Goal: Task Accomplishment & Management: Complete application form

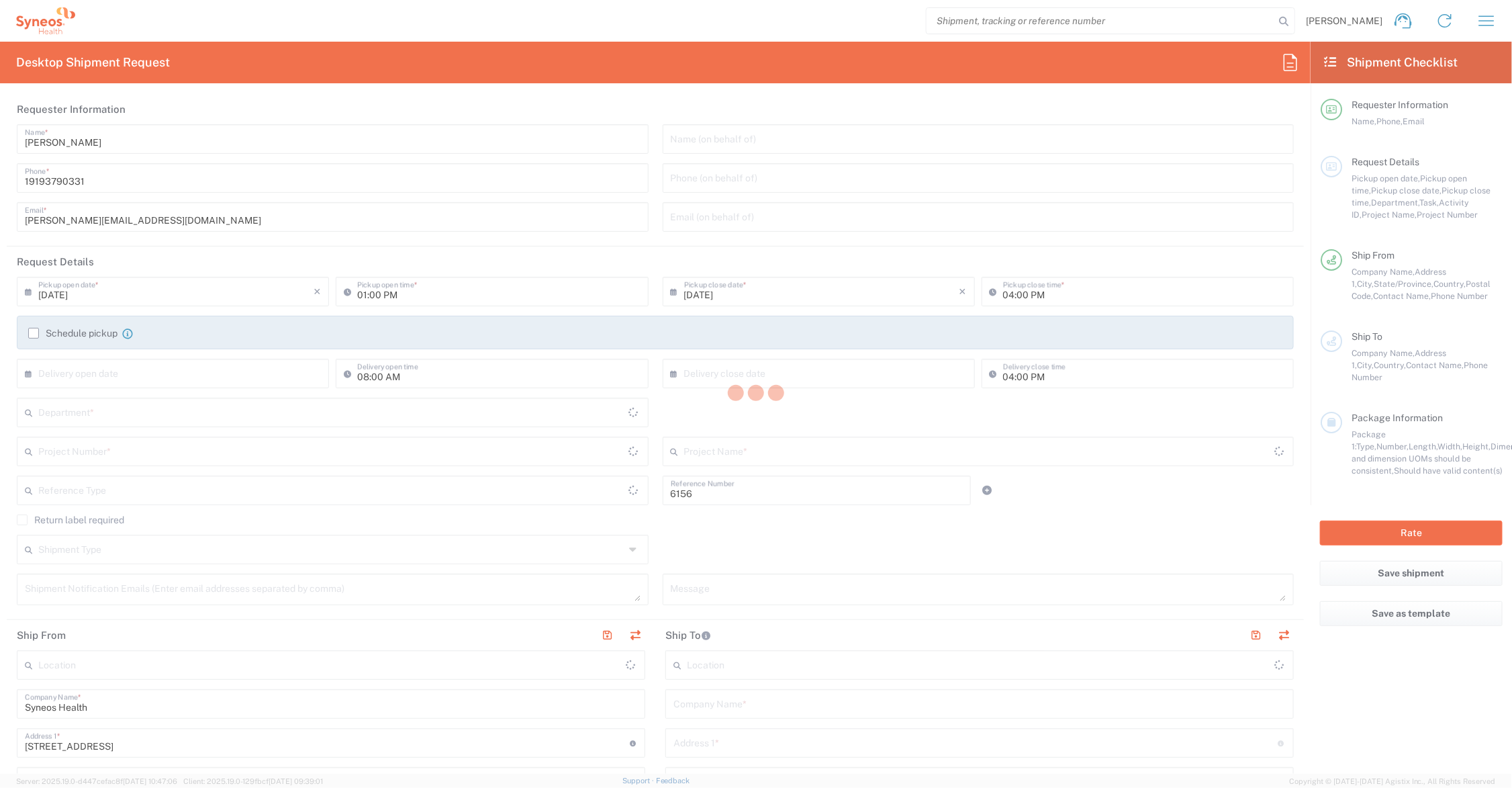
type input "Department"
type input "[US_STATE]"
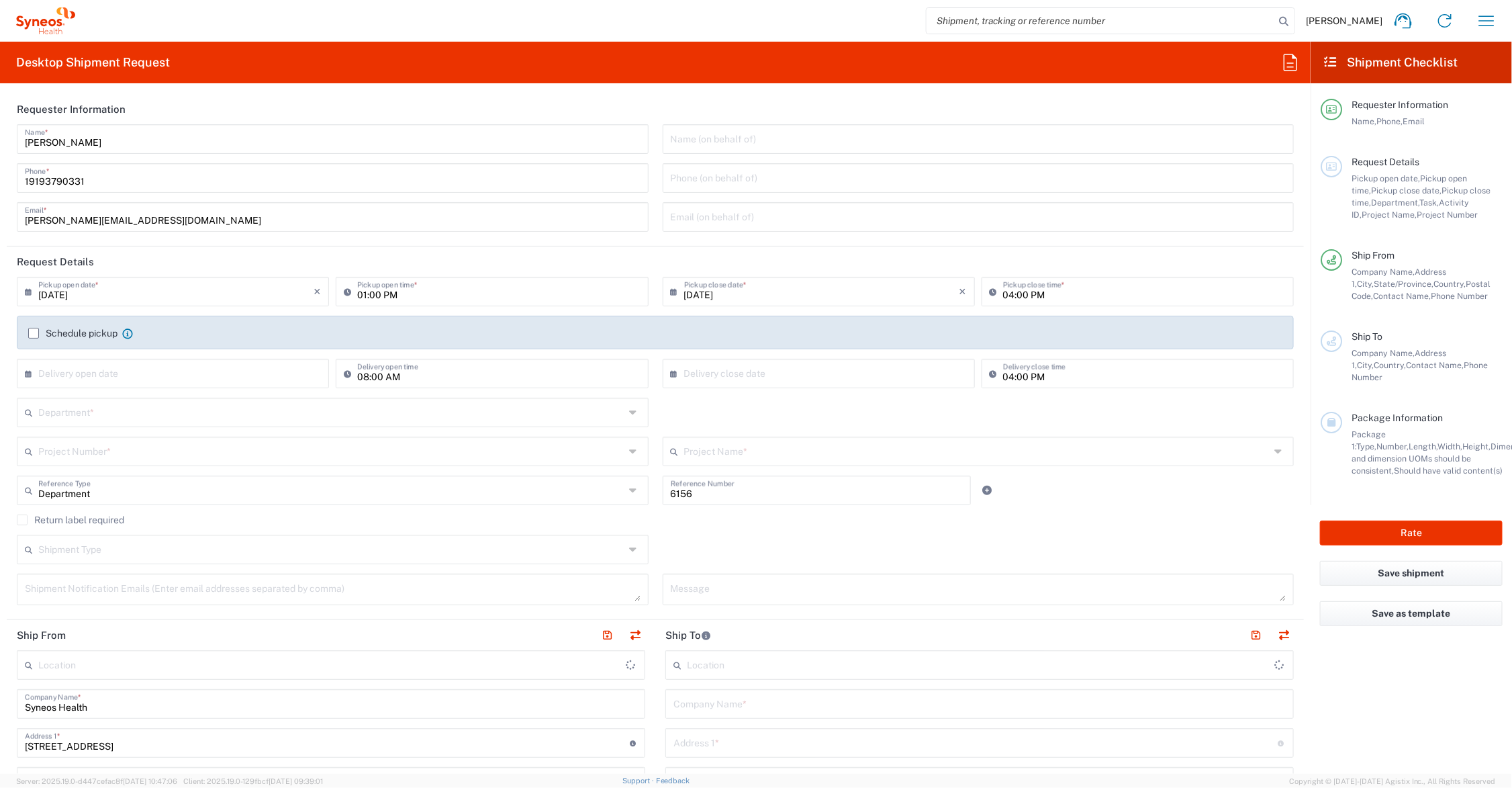
type input "[GEOGRAPHIC_DATA]"
type input "Syneos Health Communications-[GEOGRAPHIC_DATA] [GEOGRAPHIC_DATA]"
click at [112, 413] on input "text" at bounding box center [332, 410] width 586 height 23
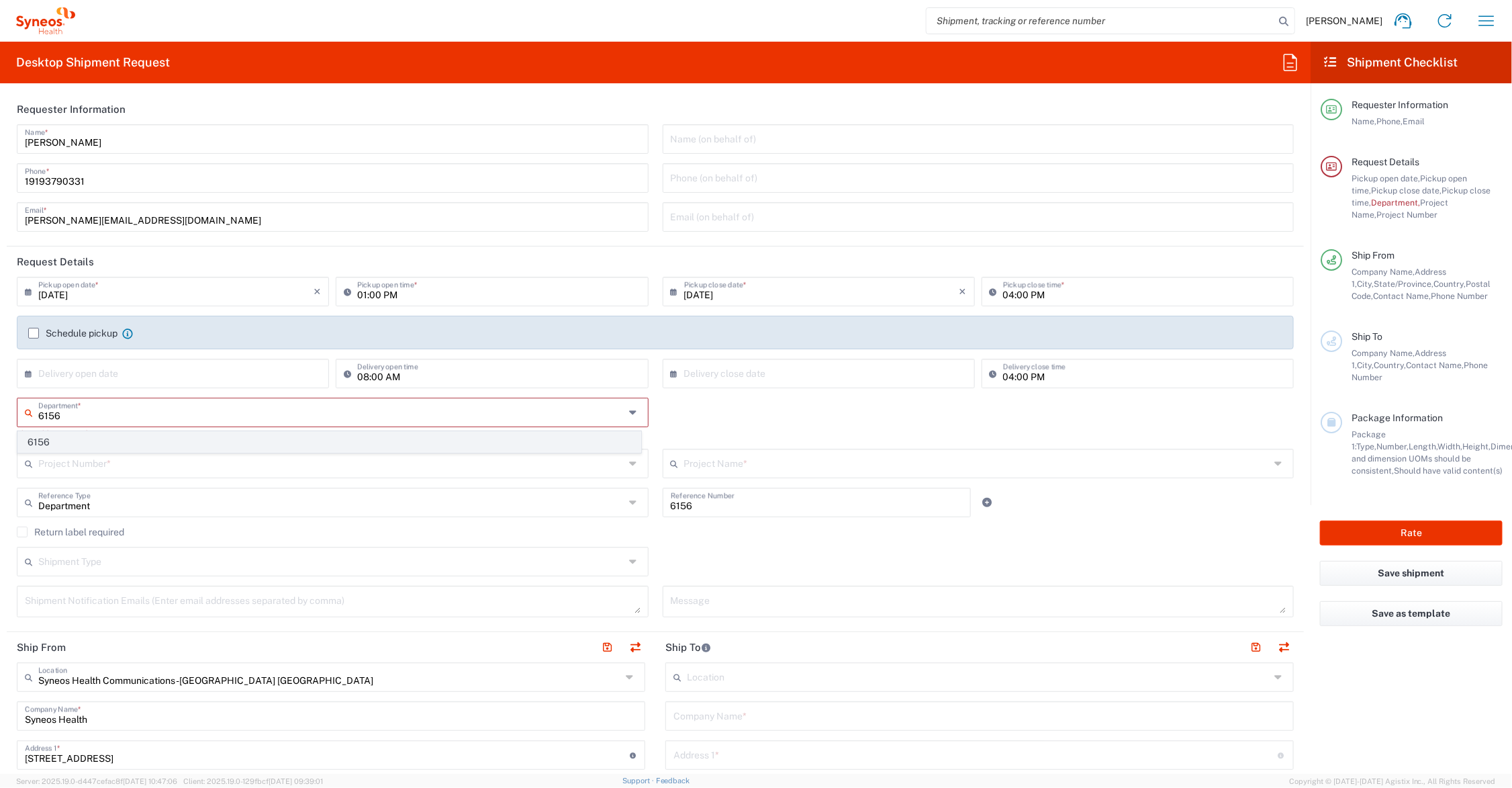
type input "6156"
click at [69, 441] on span "6156" at bounding box center [329, 442] width 623 height 21
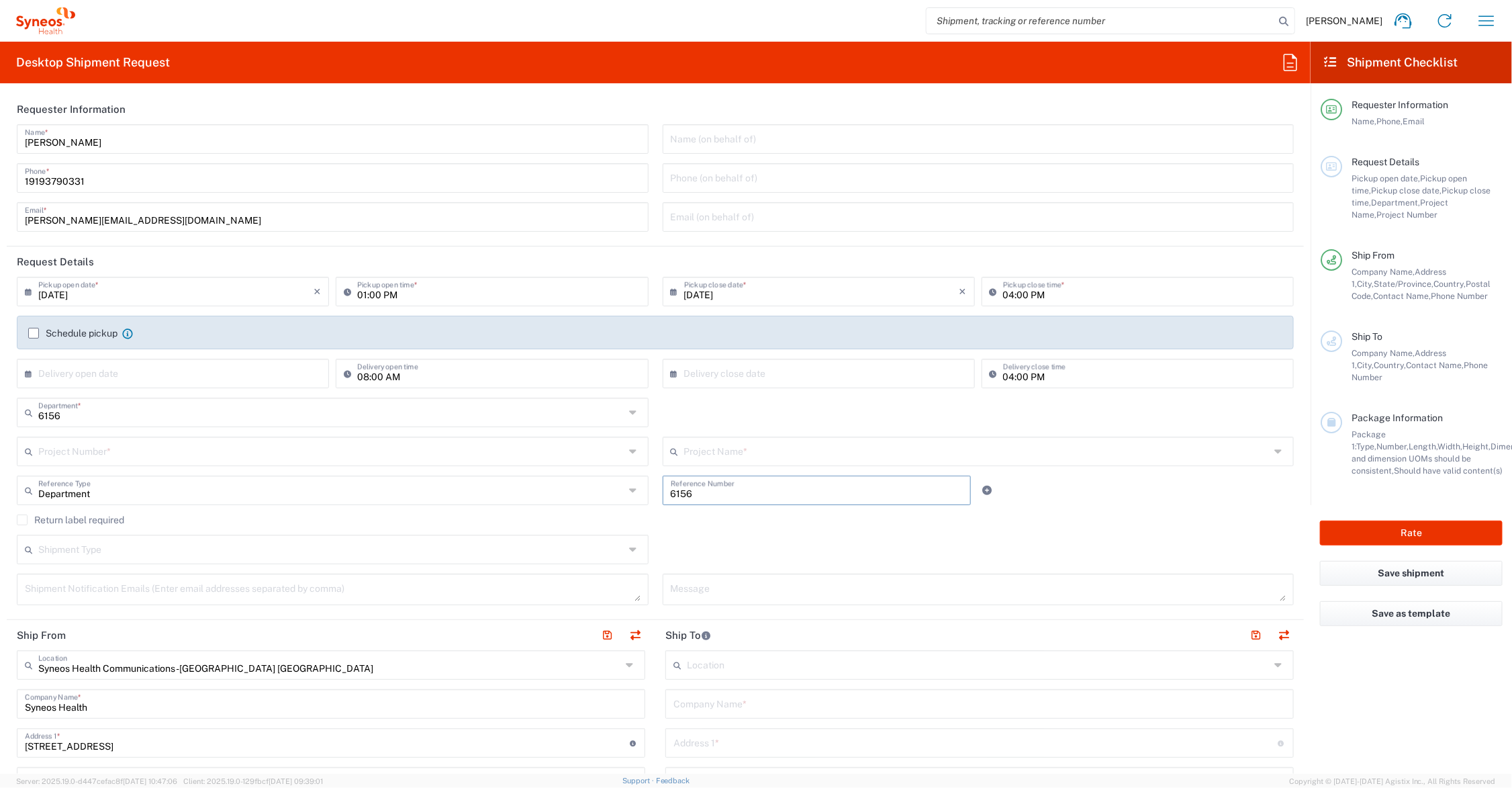
drag, startPoint x: 705, startPoint y: 495, endPoint x: 628, endPoint y: 491, distance: 77.1
click at [628, 491] on div "Department Reference Type Department Account Type Activity ID Airline Appointme…" at bounding box center [656, 494] width 1291 height 39
click at [685, 448] on input "text" at bounding box center [978, 450] width 586 height 23
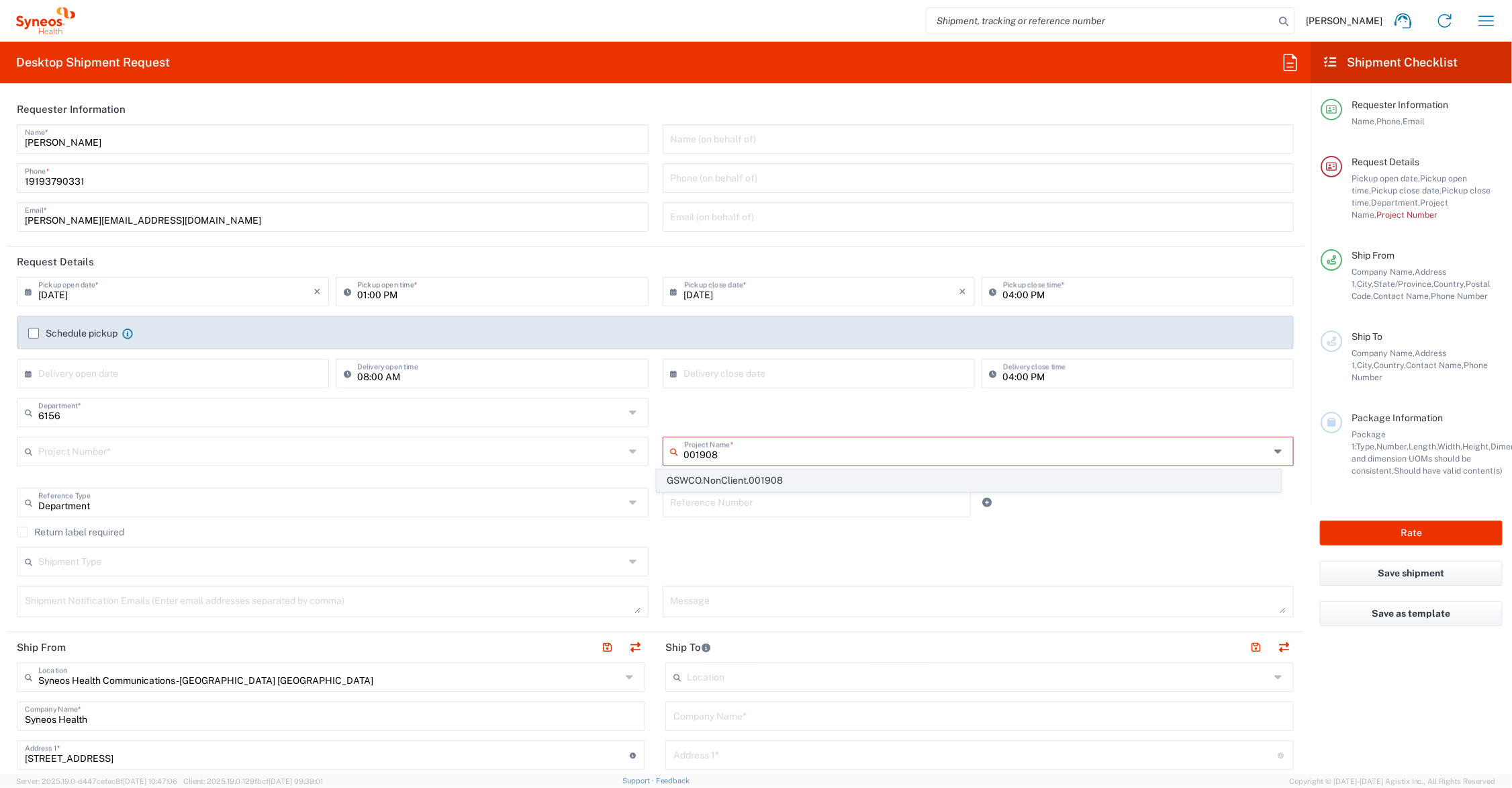
click at [795, 477] on span "GSWCO.NonClient.001908" at bounding box center [968, 481] width 623 height 21
type input "GSWCO.NonClient.001908"
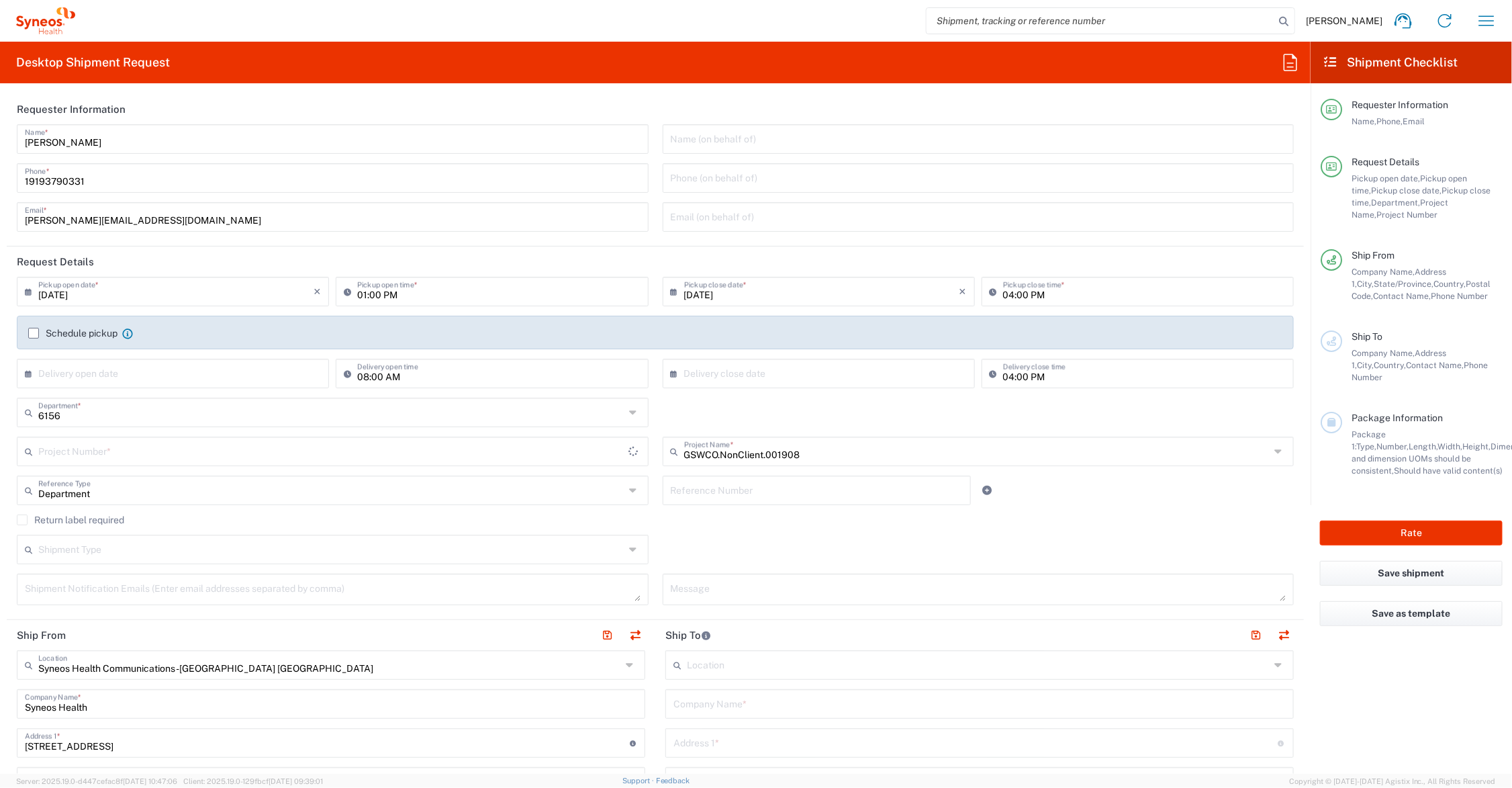
type input "ADUS.GSWCO.NC.001908"
click at [769, 490] on input "text" at bounding box center [817, 488] width 293 height 23
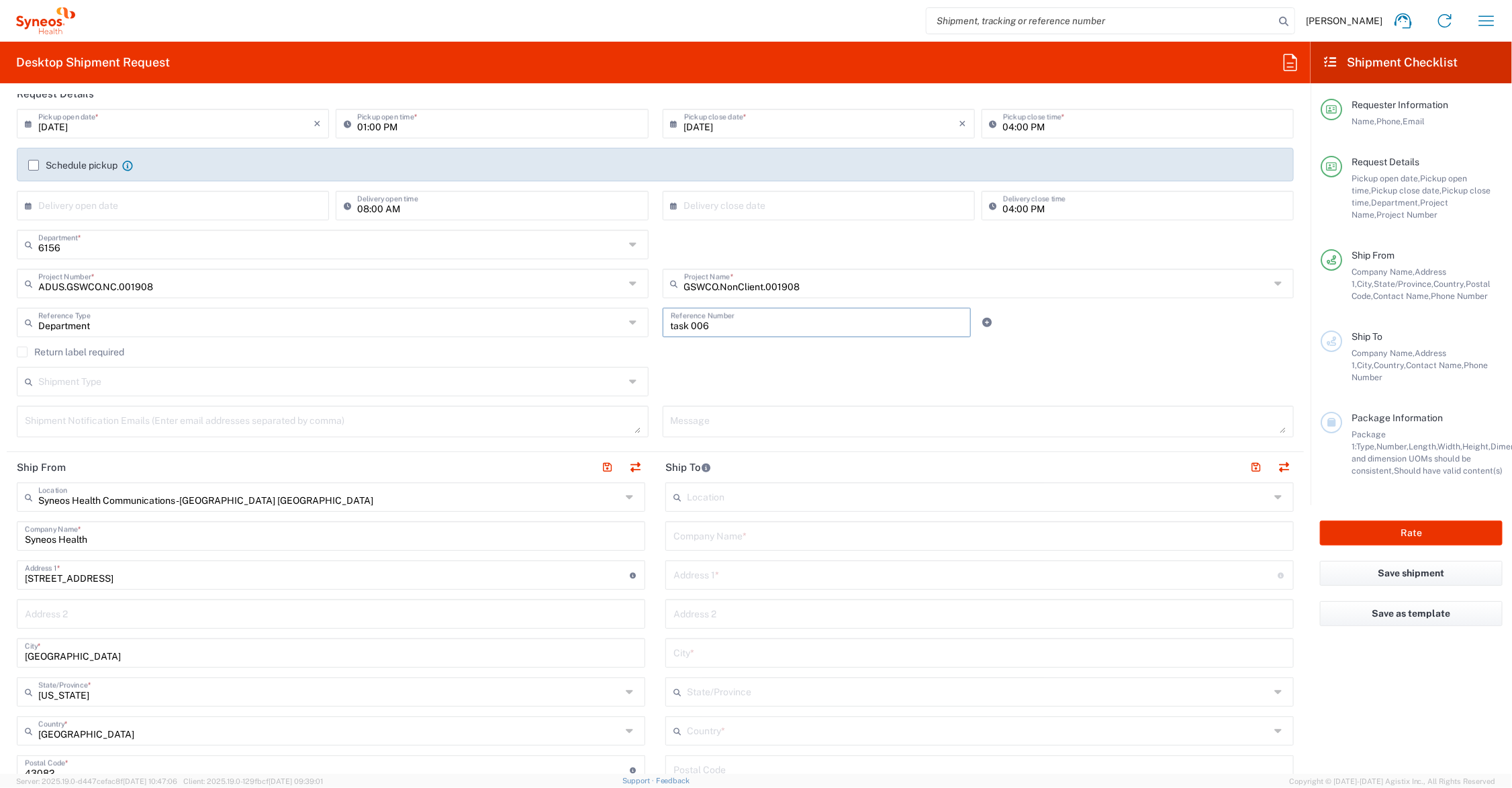
type input "task 006"
click at [788, 544] on input "text" at bounding box center [980, 534] width 612 height 23
click at [677, 538] on input "[PERSON_NAME]" at bounding box center [980, 534] width 612 height 23
drag, startPoint x: 744, startPoint y: 537, endPoint x: 643, endPoint y: 534, distance: 101.0
click at [643, 534] on div "Ship From Syneos Health Communications-[GEOGRAPHIC_DATA] [GEOGRAPHIC_DATA] Loca…" at bounding box center [655, 751] width 1297 height 600
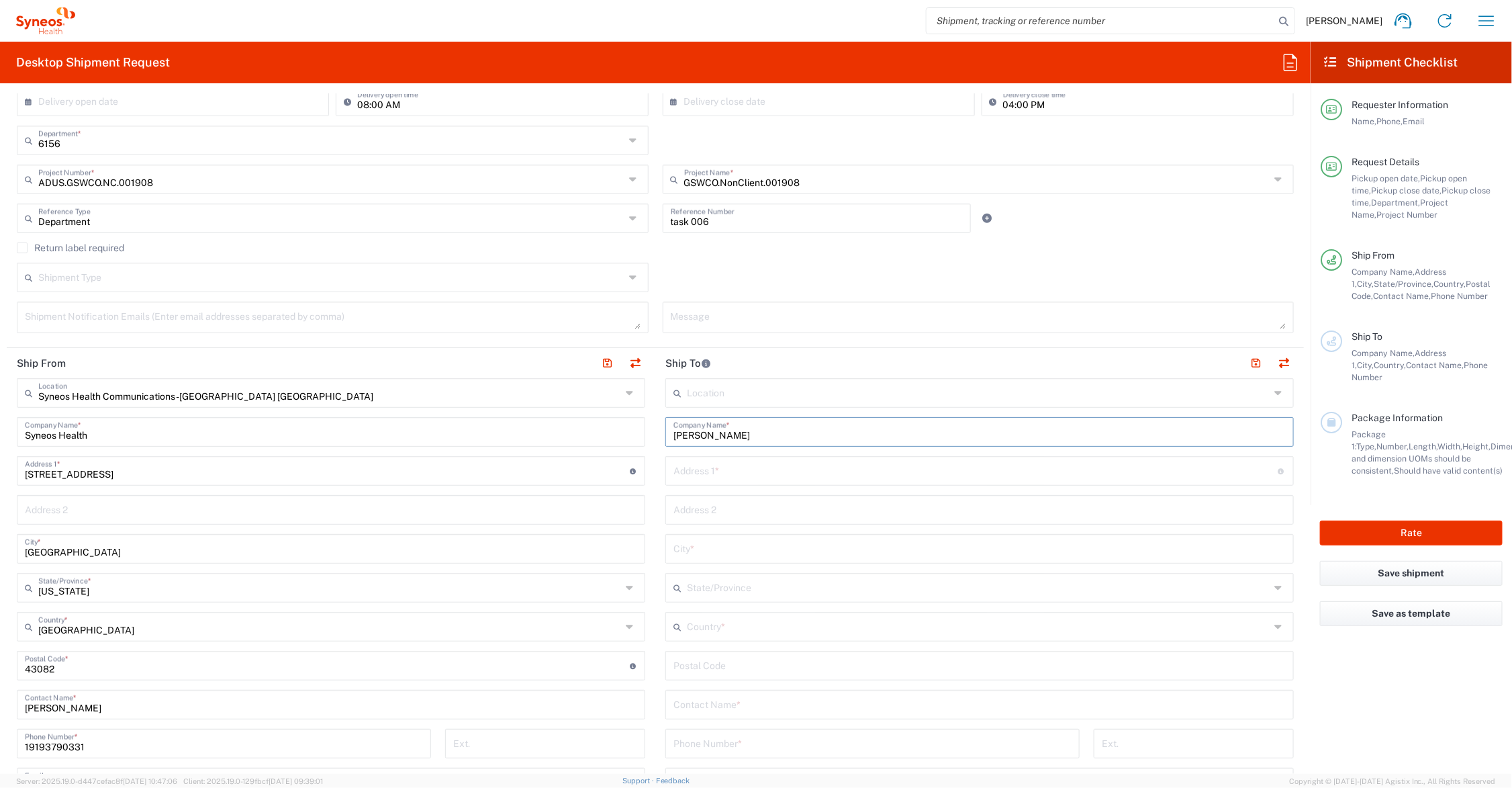
scroll to position [336, 0]
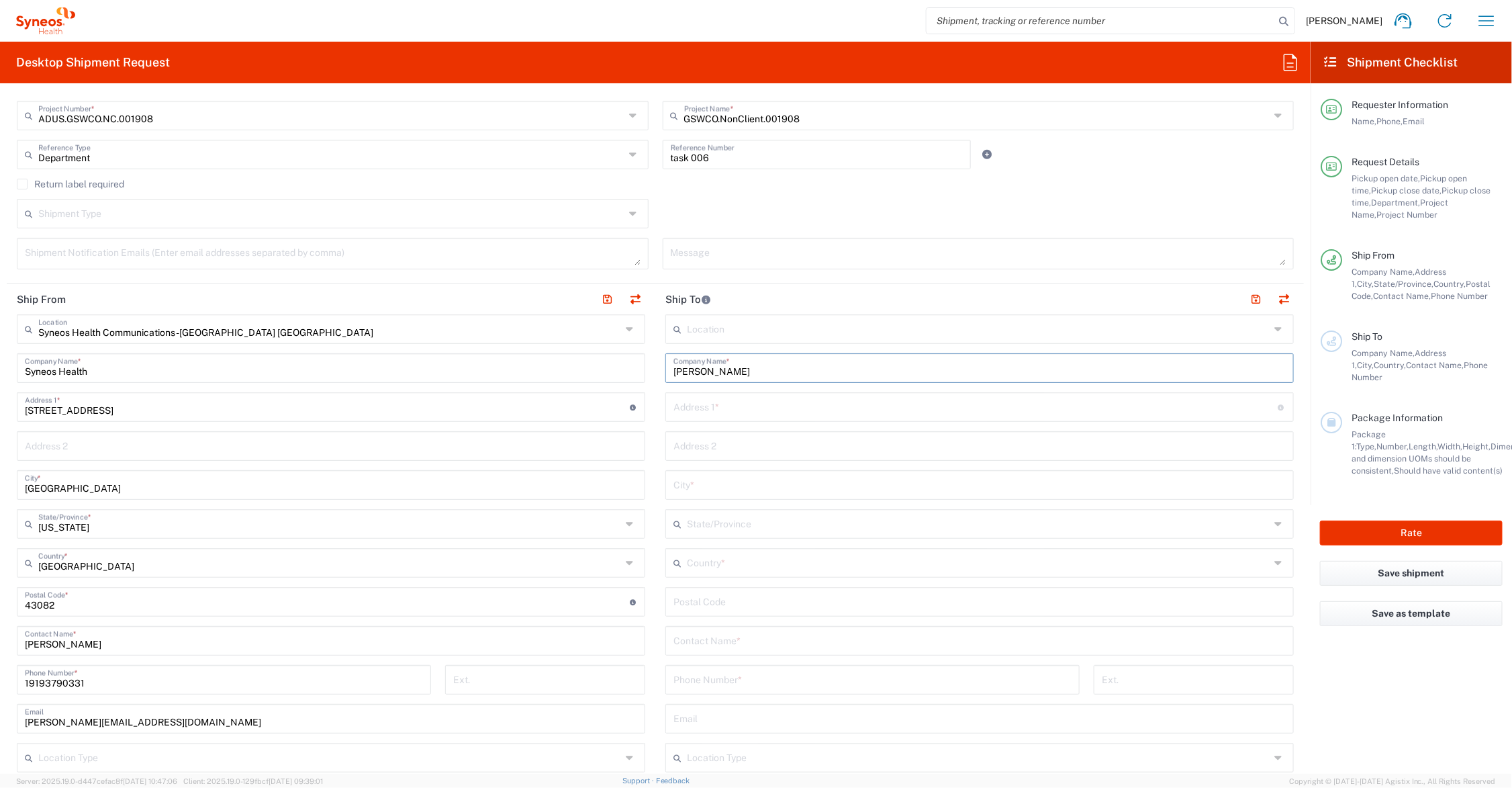
type input "[PERSON_NAME]"
click at [753, 641] on input "text" at bounding box center [980, 640] width 612 height 23
paste input "[PERSON_NAME]"
type input "[PERSON_NAME]"
click at [725, 408] on input "text" at bounding box center [976, 406] width 605 height 23
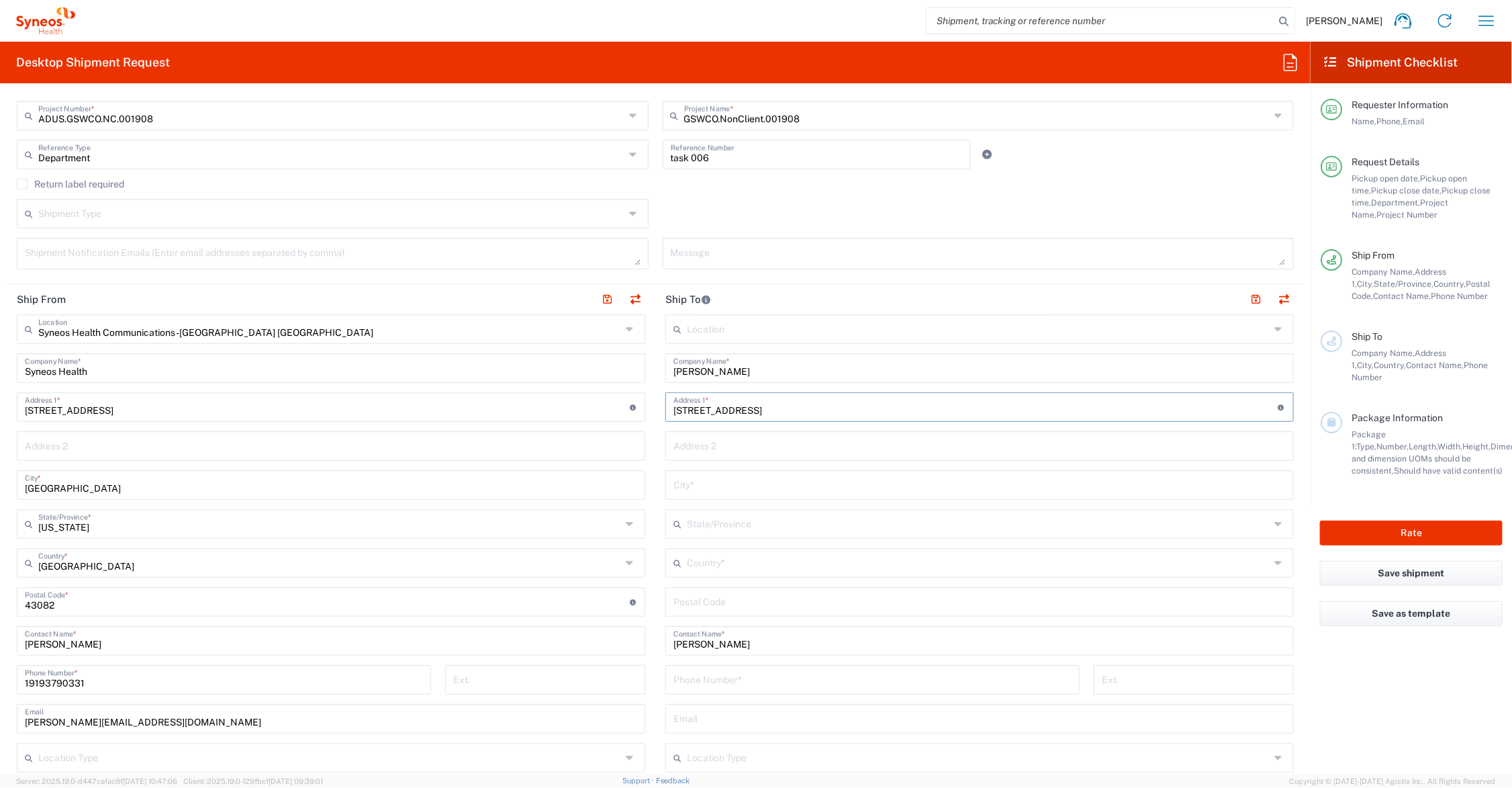
type input "[STREET_ADDRESS]"
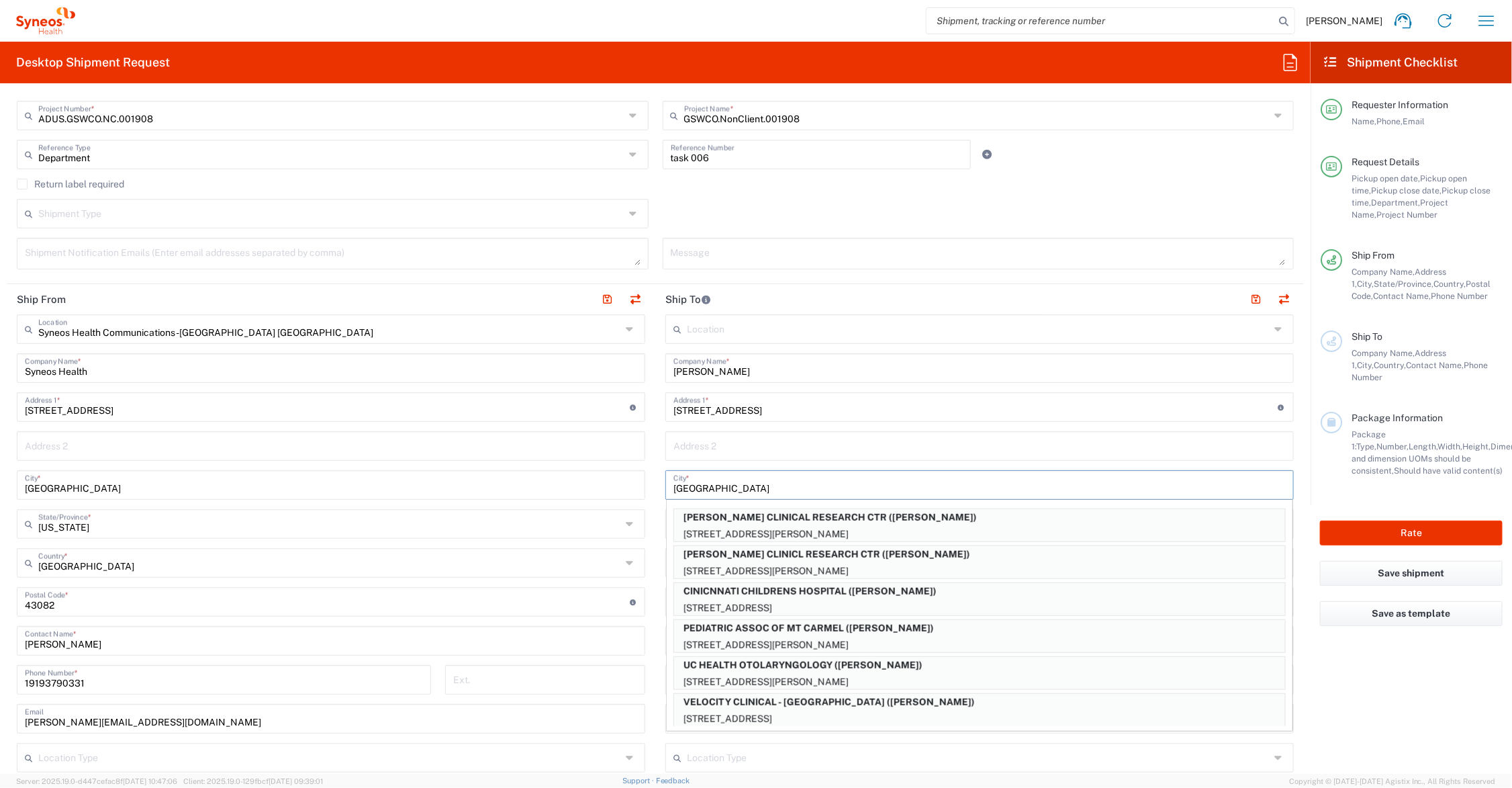
type input "[GEOGRAPHIC_DATA]"
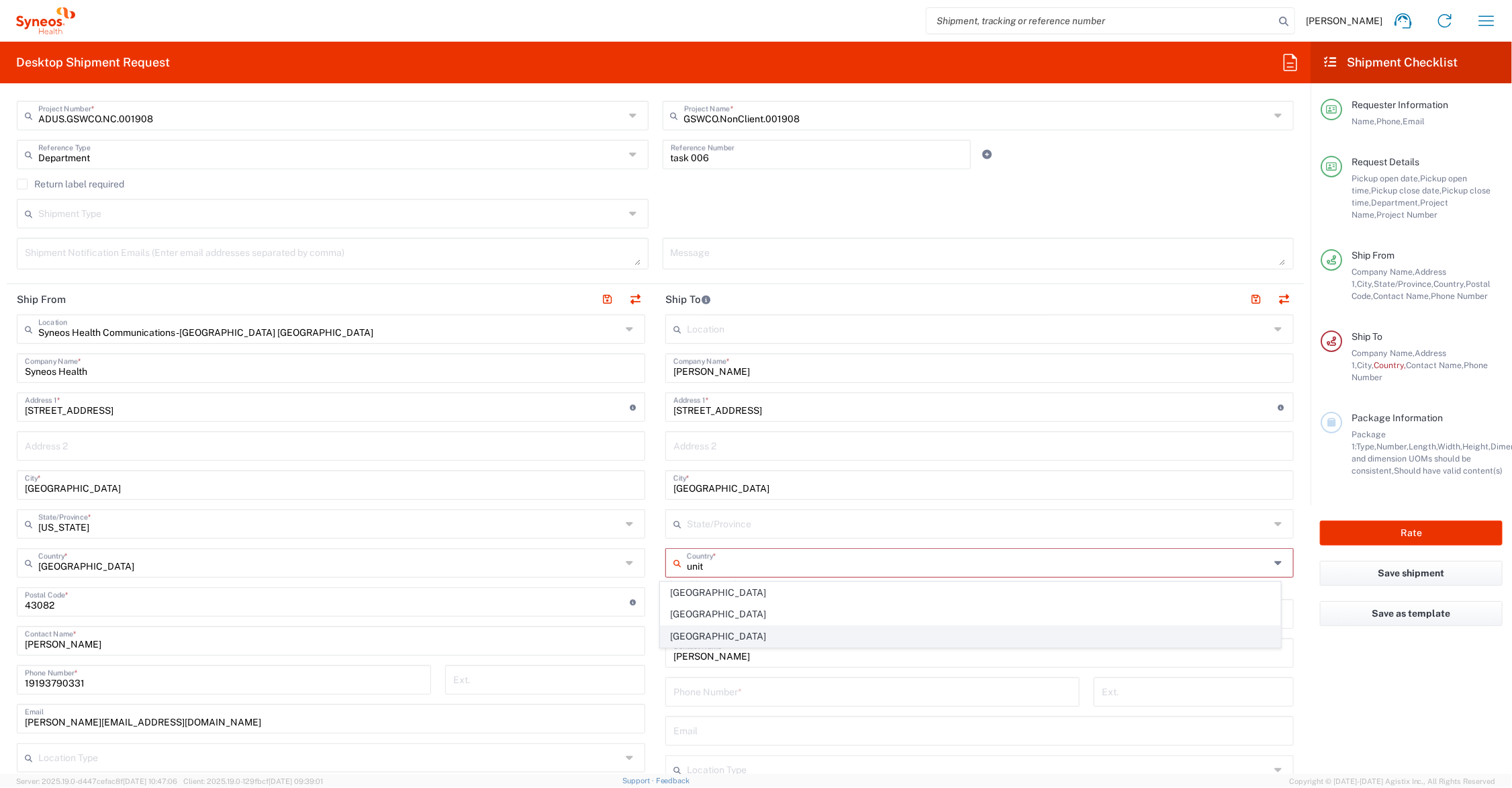
click at [710, 635] on span "[GEOGRAPHIC_DATA]" at bounding box center [971, 636] width 620 height 21
type input "[GEOGRAPHIC_DATA]"
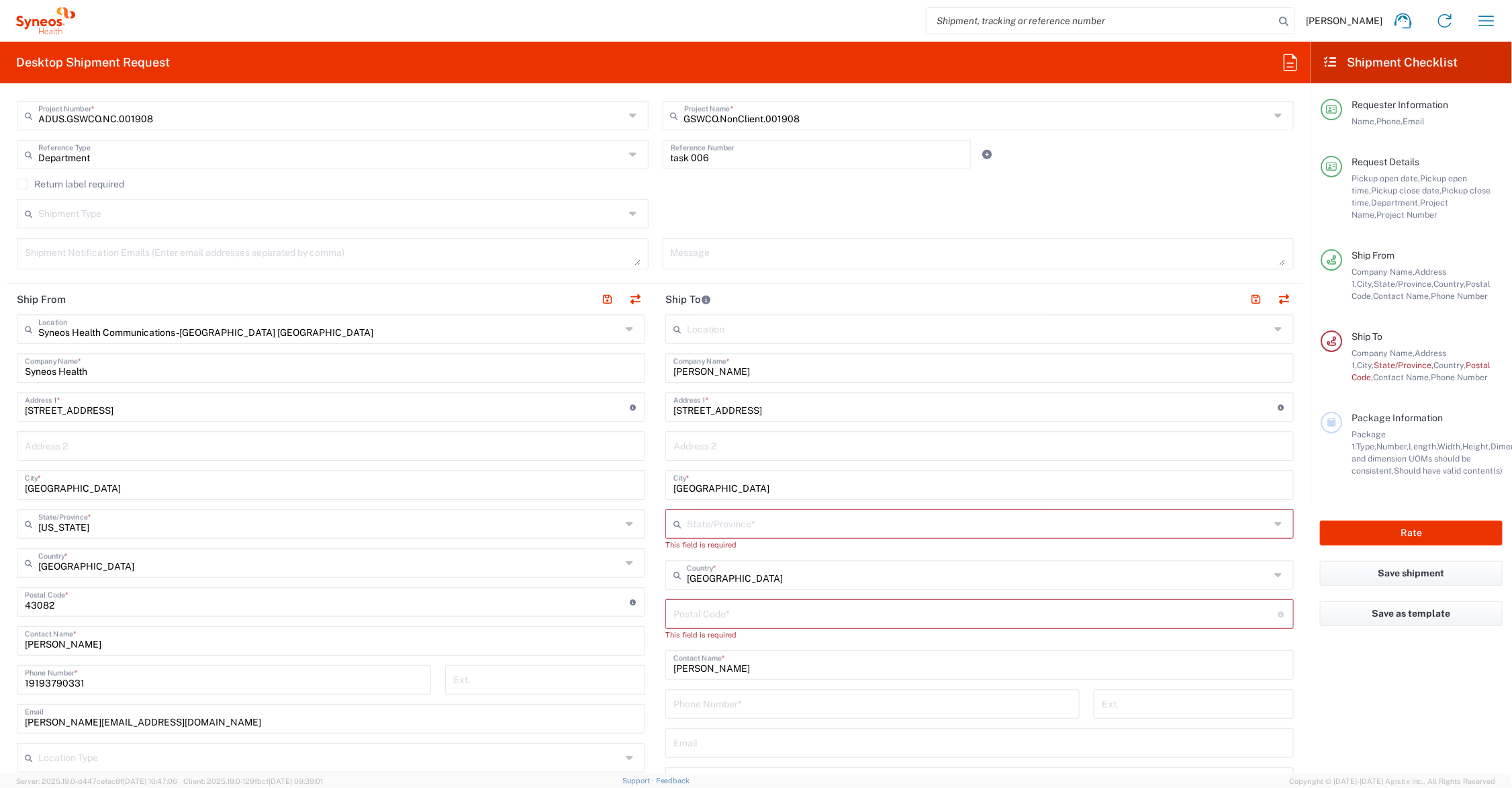
click at [724, 522] on input "text" at bounding box center [979, 522] width 583 height 23
click at [687, 555] on span "[US_STATE]" at bounding box center [971, 553] width 620 height 21
type input "[US_STATE]"
click at [705, 595] on input "undefined" at bounding box center [976, 600] width 605 height 23
type input "45219"
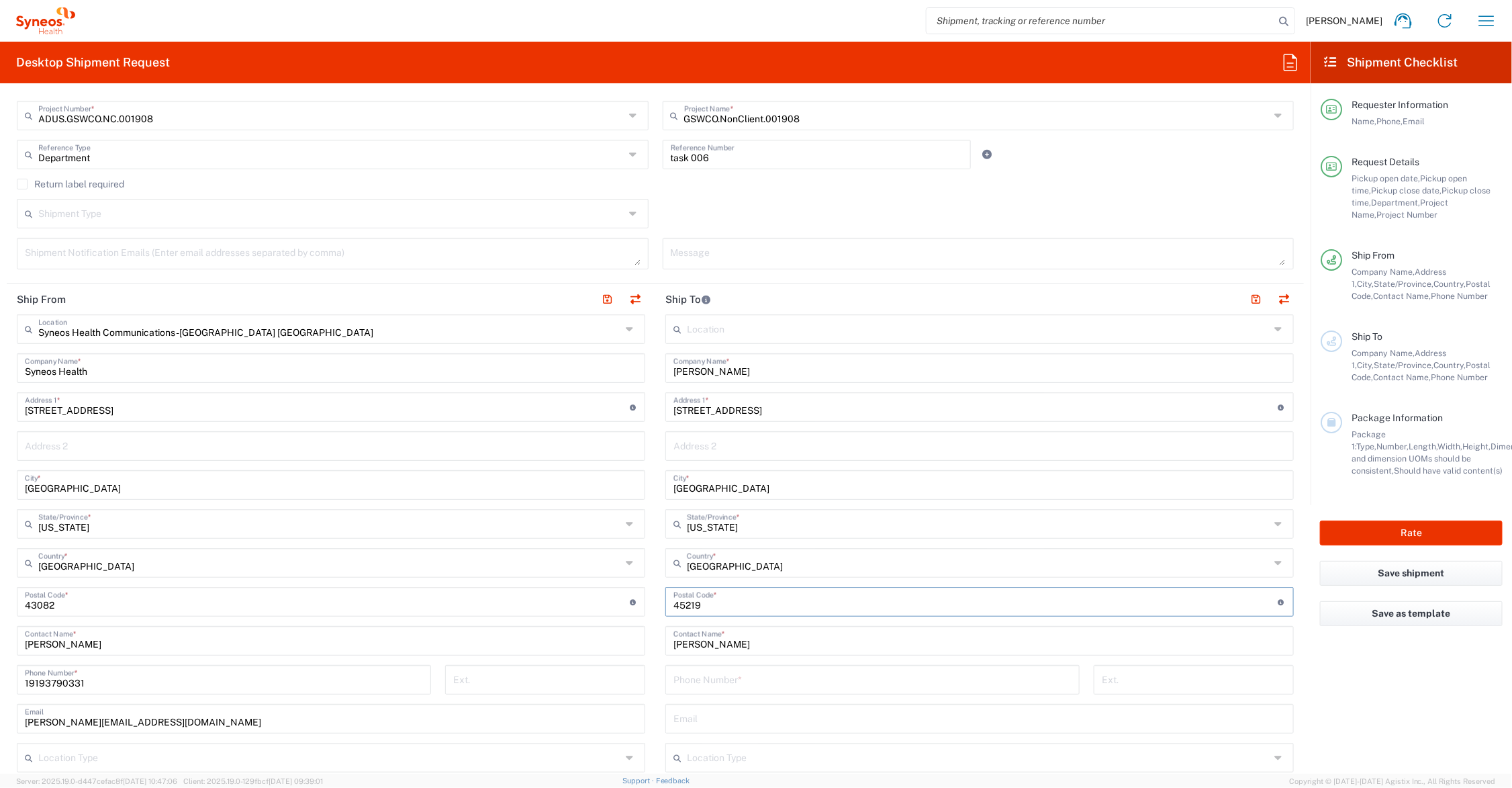
click at [719, 668] on input "tel" at bounding box center [872, 678] width 398 height 23
type input "123-456-7890"
drag, startPoint x: 1243, startPoint y: 296, endPoint x: 1100, endPoint y: 323, distance: 145.5
click at [1247, 296] on button "button" at bounding box center [1257, 300] width 19 height 19
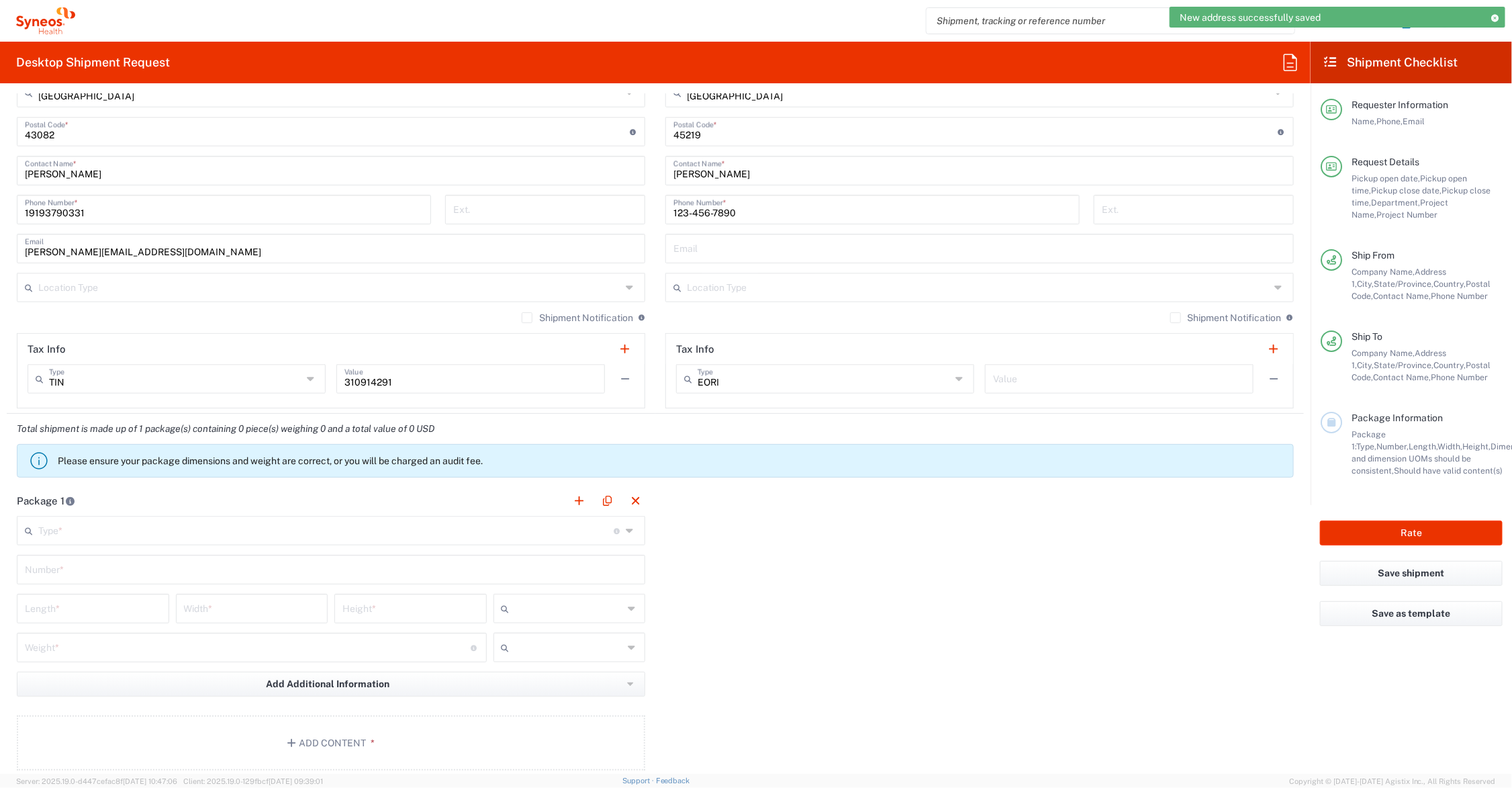
scroll to position [840, 0]
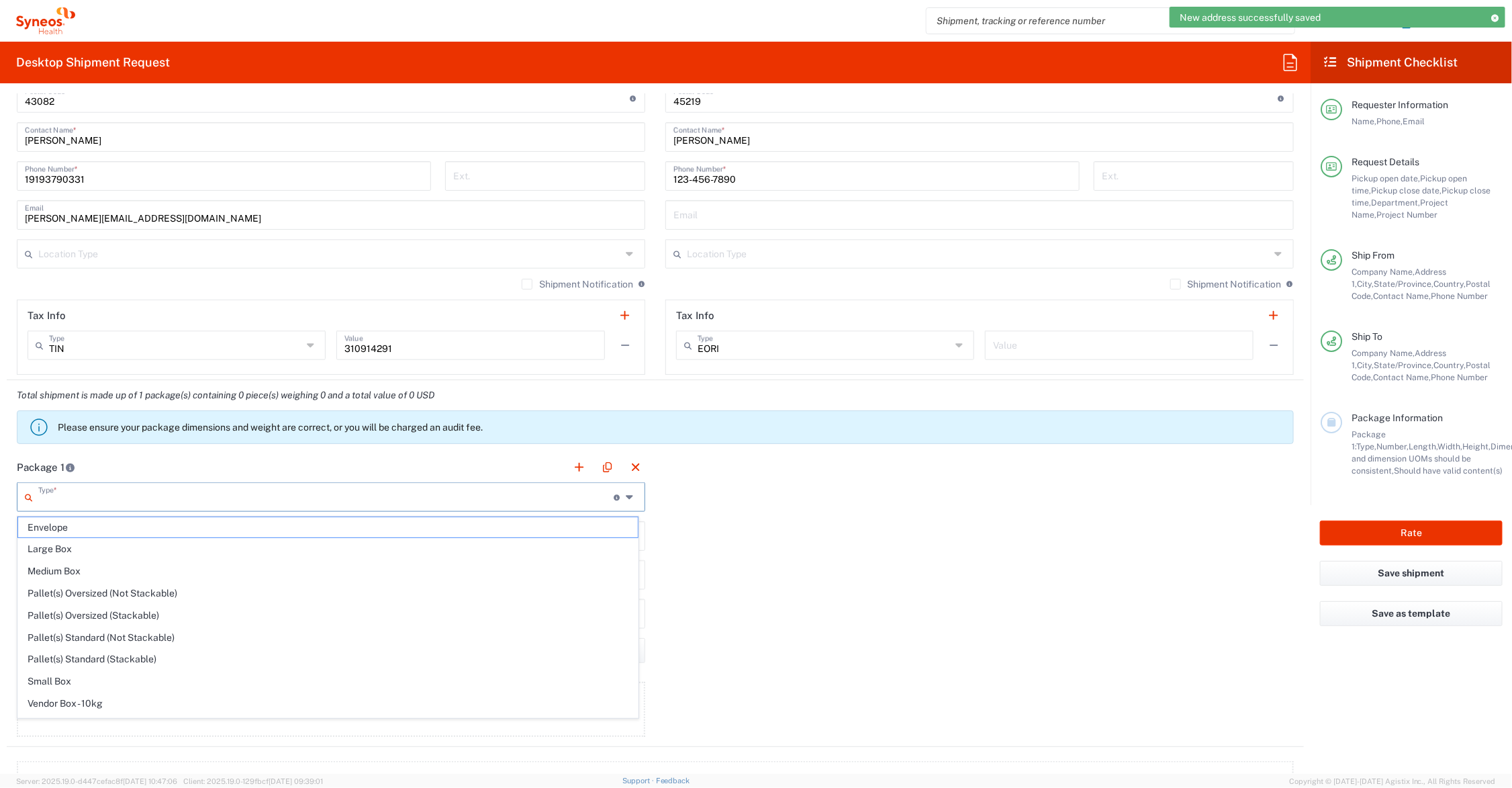
click at [100, 489] on input "text" at bounding box center [326, 496] width 576 height 23
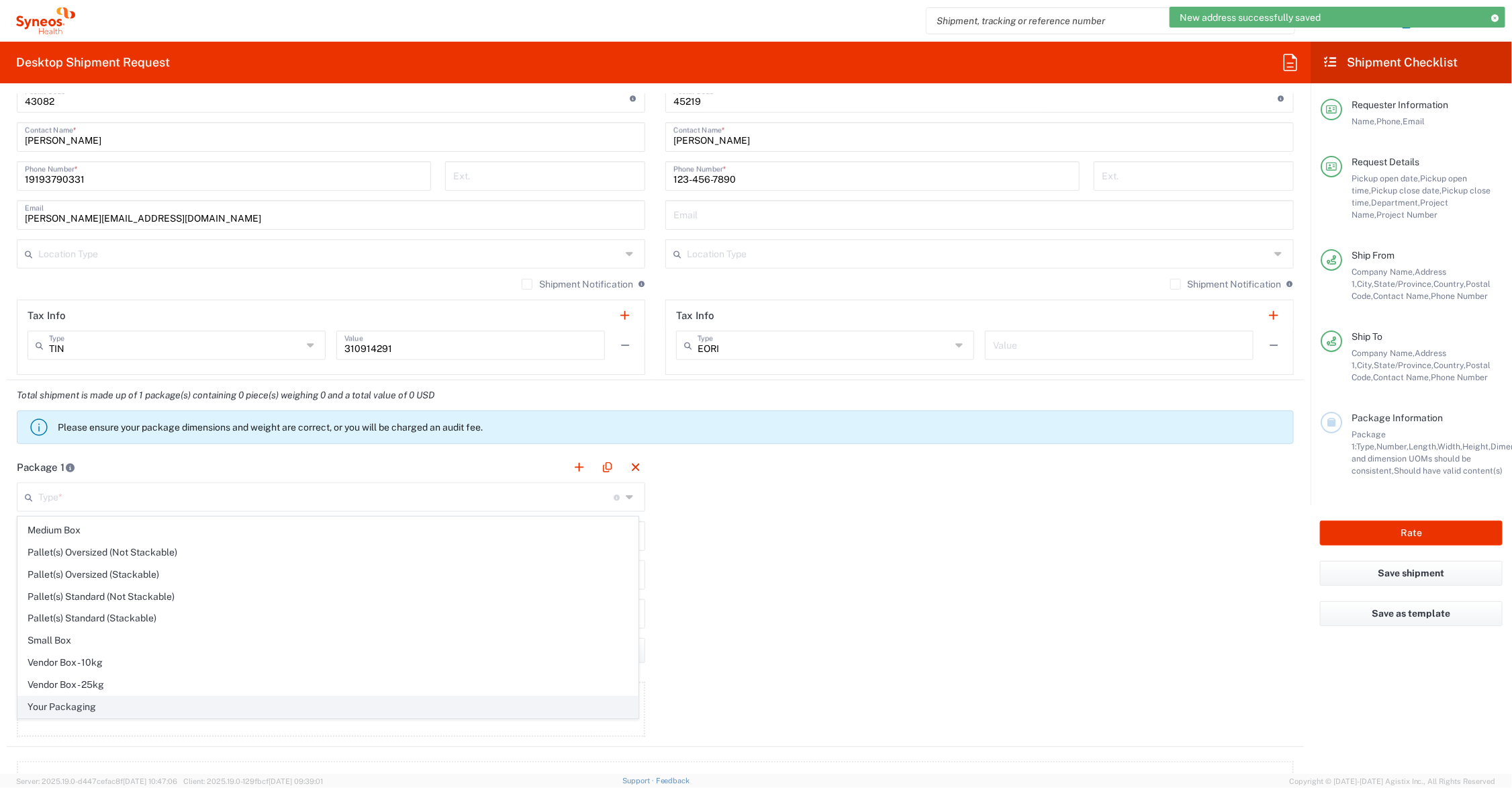
click at [126, 702] on span "Your Packaging" at bounding box center [328, 707] width 620 height 21
type input "Your Packaging"
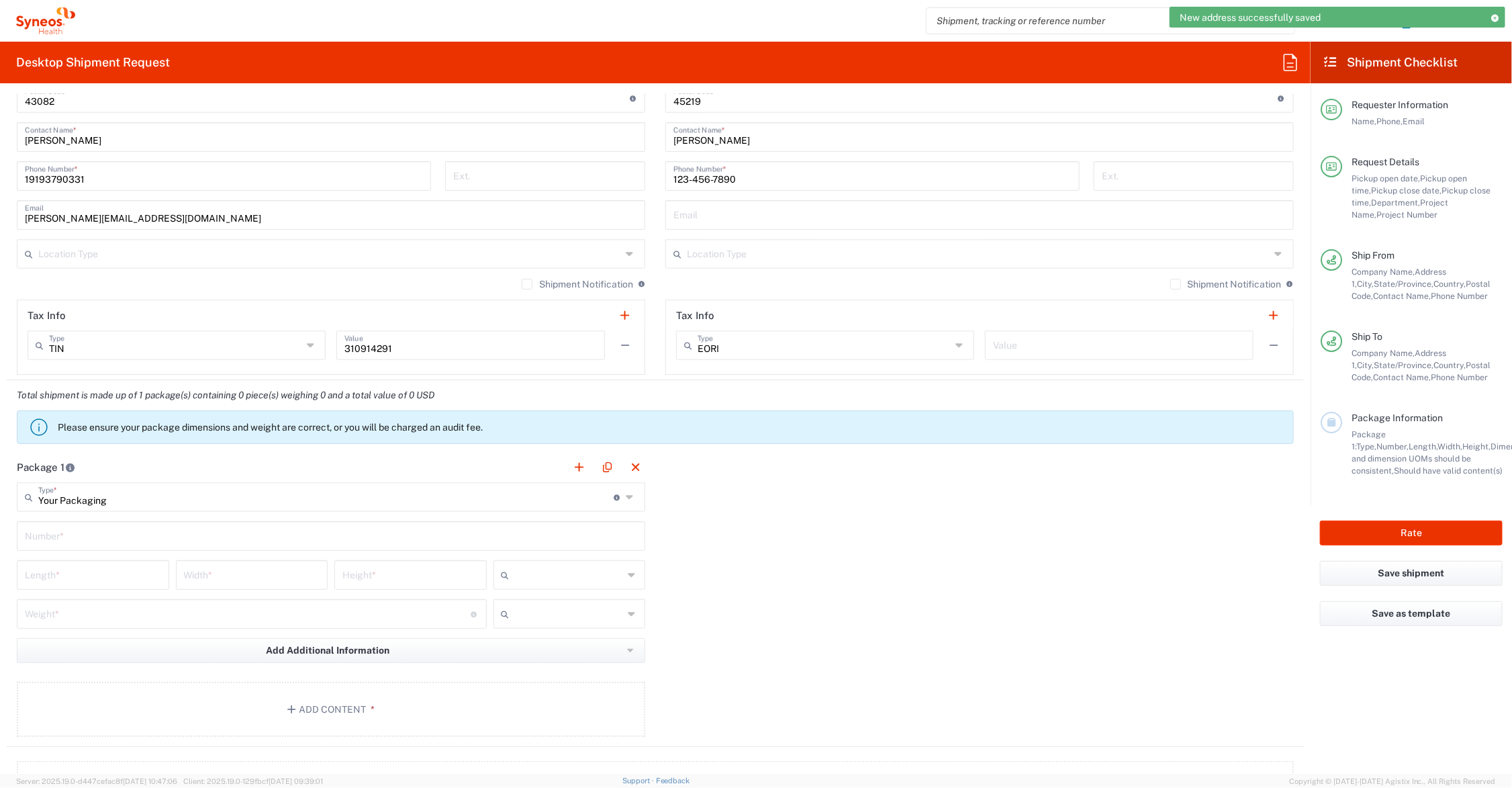
click at [105, 533] on input "text" at bounding box center [331, 534] width 612 height 23
type input "1"
click at [105, 581] on input "number" at bounding box center [92, 574] width 136 height 23
type input "13"
type input "10"
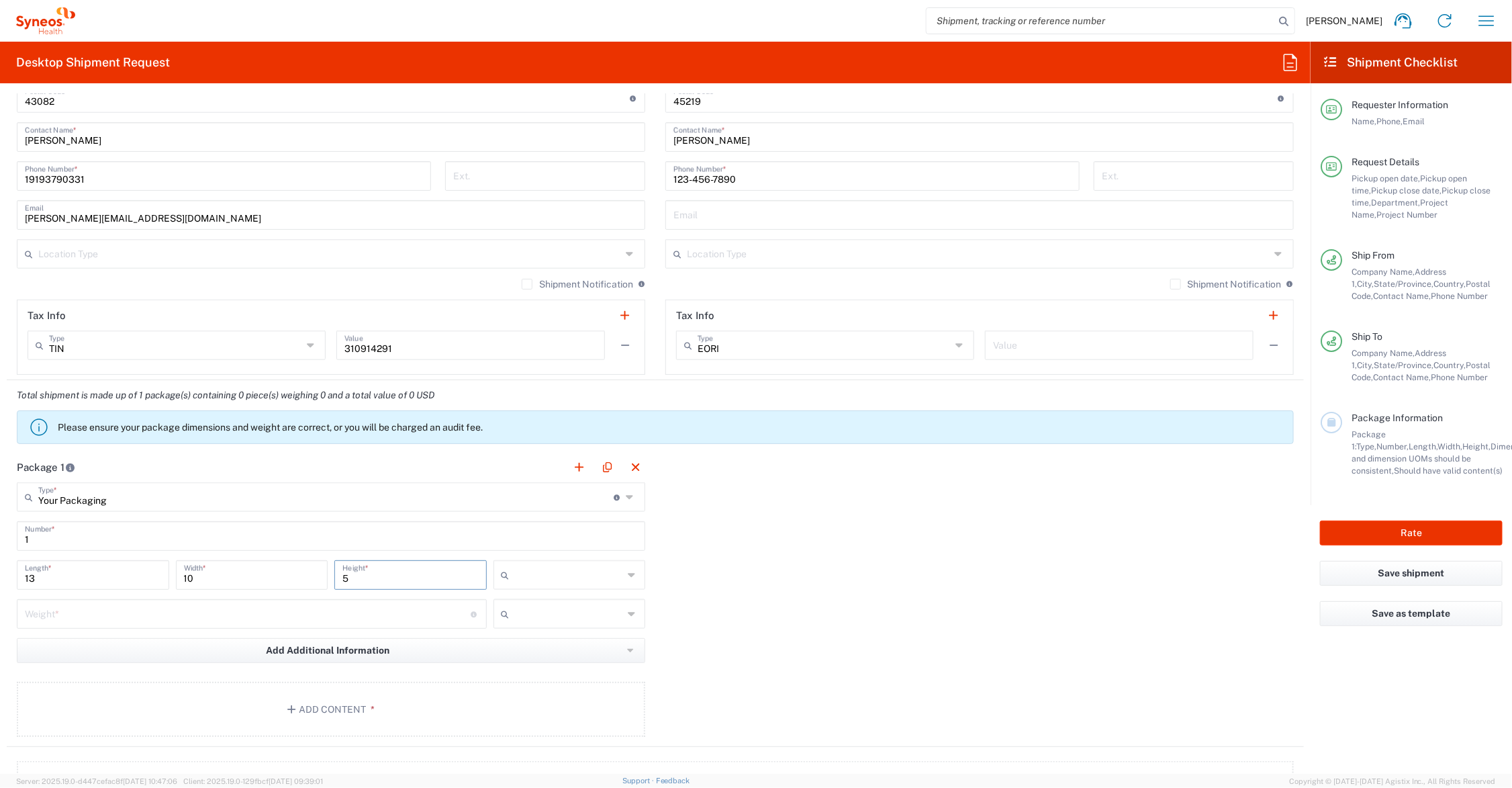
type input "5"
click at [115, 610] on input "number" at bounding box center [247, 612] width 446 height 23
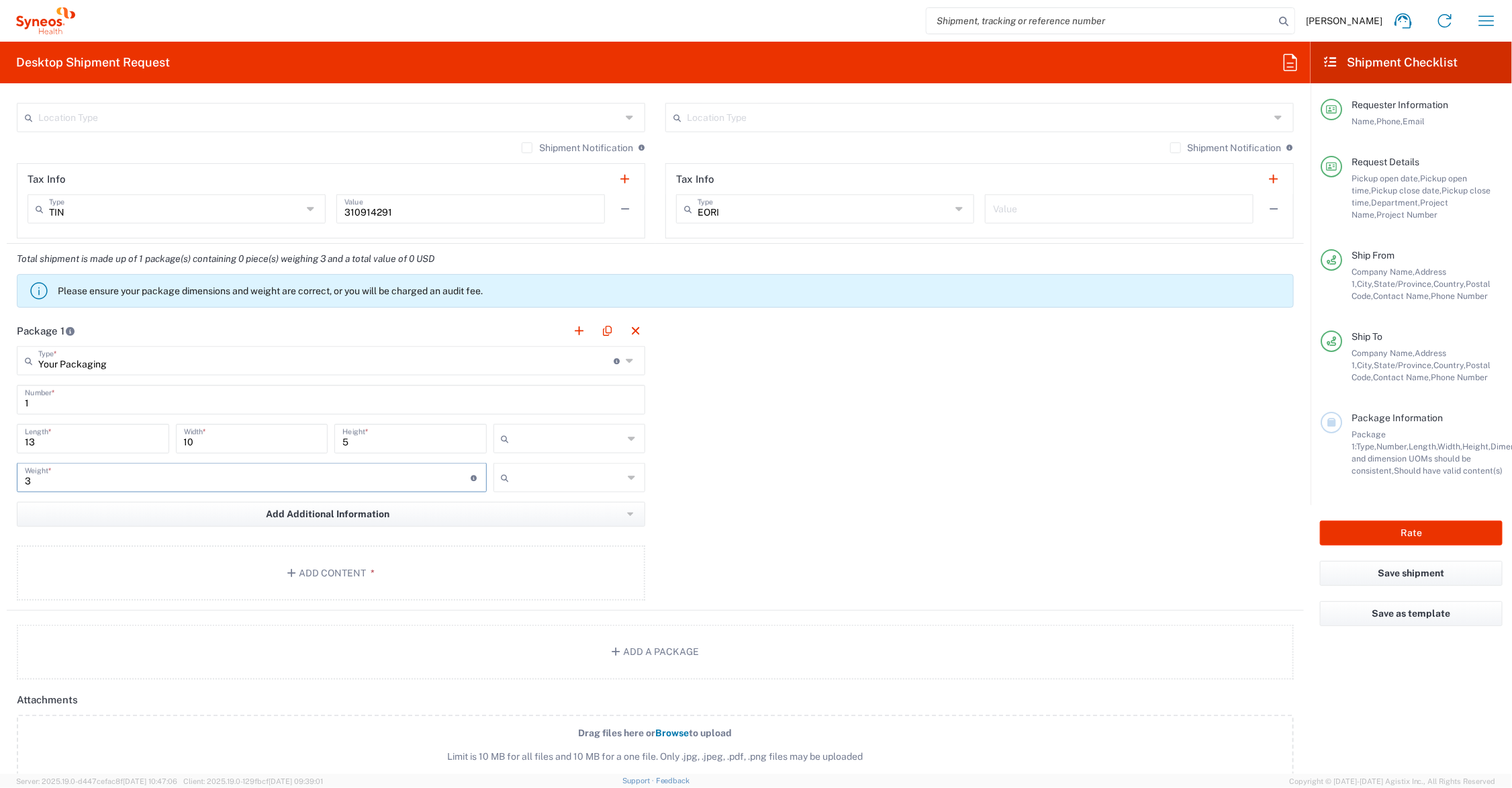
scroll to position [1008, 0]
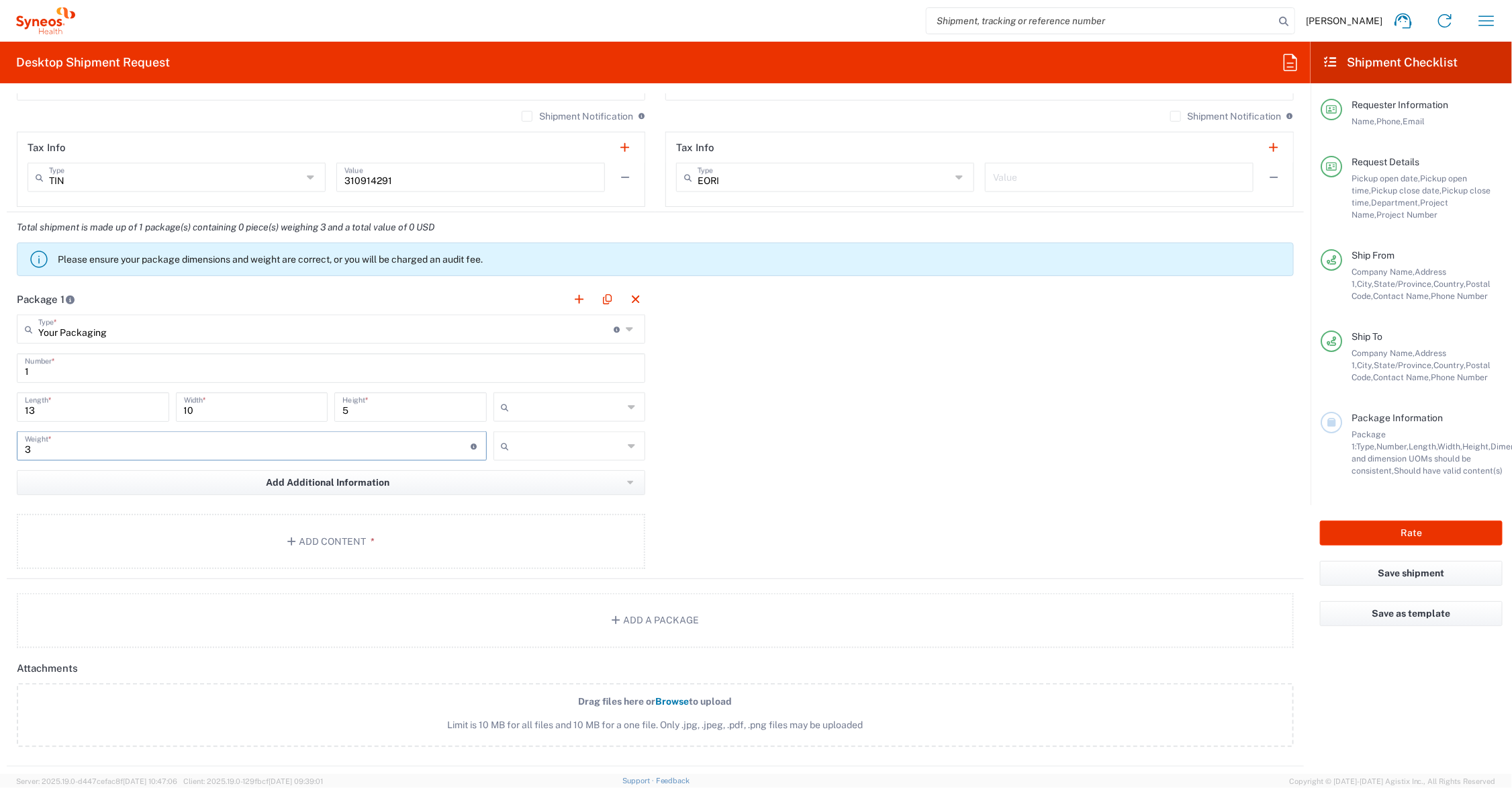
type input "3"
click at [516, 397] on input "text" at bounding box center [569, 407] width 109 height 22
click at [538, 478] on span "in" at bounding box center [563, 481] width 147 height 21
type input "in"
click at [542, 443] on input "text" at bounding box center [569, 445] width 109 height 22
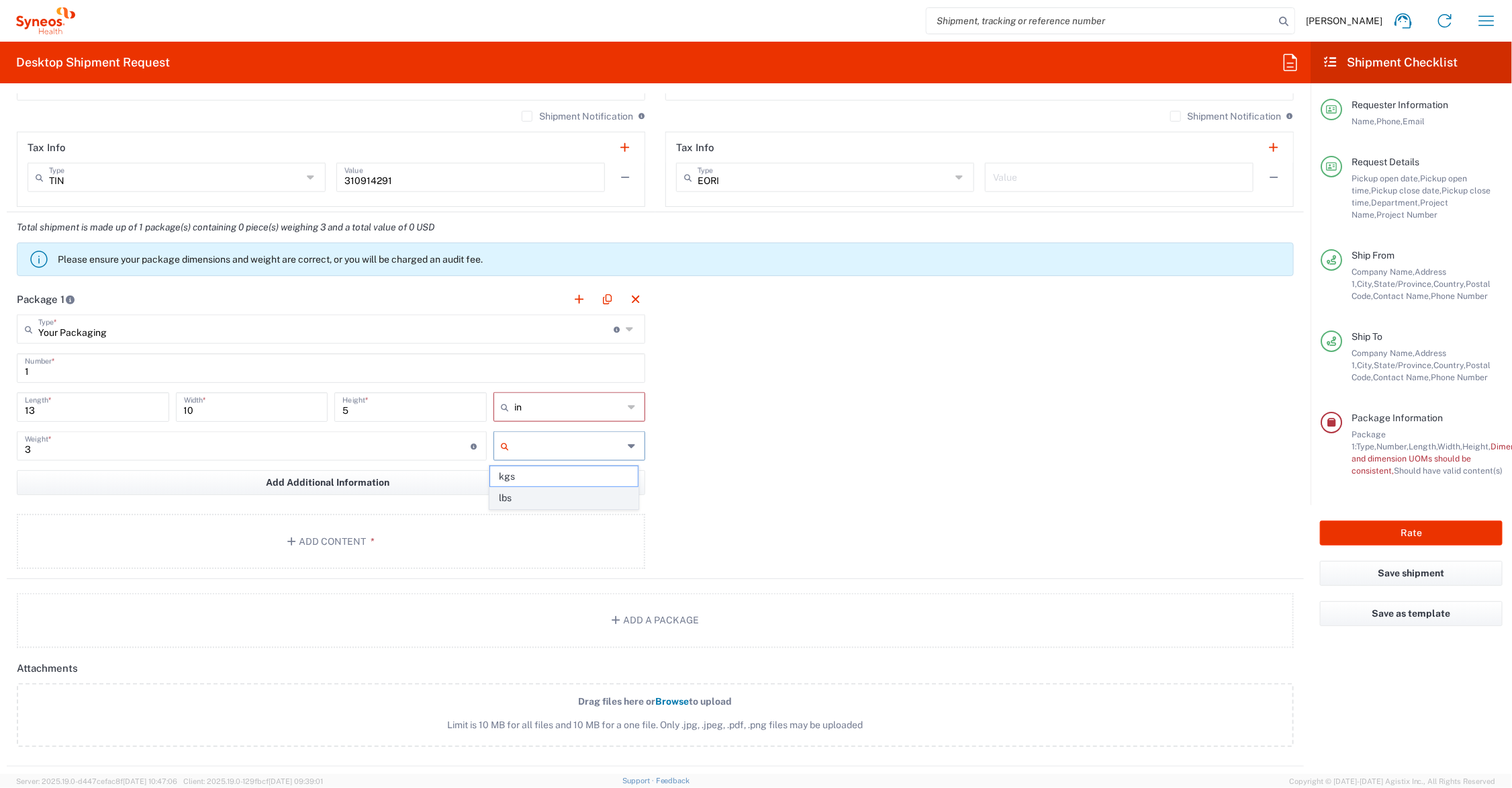
click at [537, 494] on span "lbs" at bounding box center [563, 498] width 147 height 21
type input "lbs"
click at [326, 538] on button "Add Content *" at bounding box center [331, 541] width 628 height 55
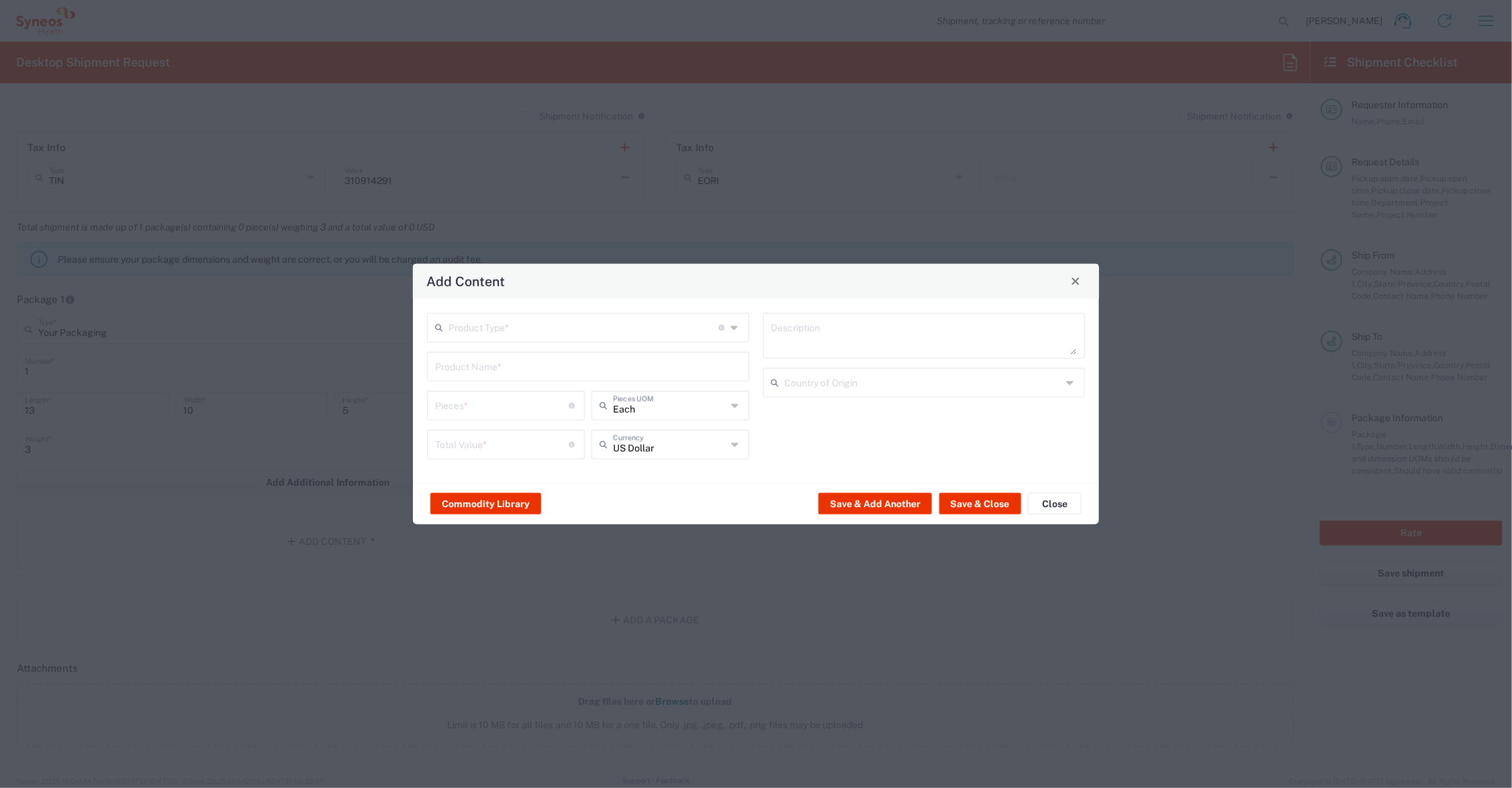
click at [469, 361] on input "text" at bounding box center [588, 364] width 306 height 23
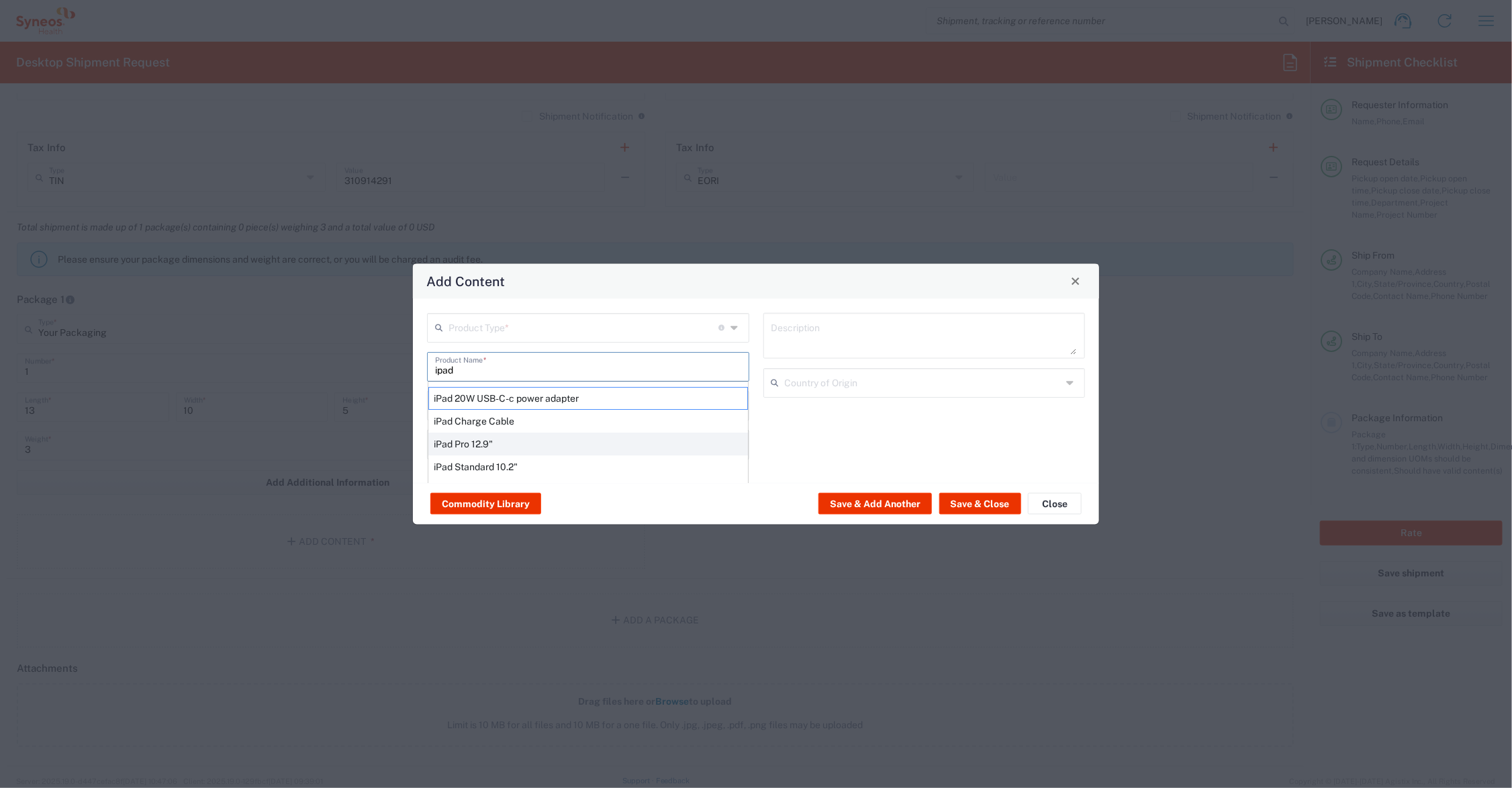
click at [494, 440] on div "iPad Pro 12.9"" at bounding box center [588, 443] width 319 height 23
type input "iPad Pro 12.9""
type input "1"
type textarea "iPad Pro 12.9""
type input "[GEOGRAPHIC_DATA]"
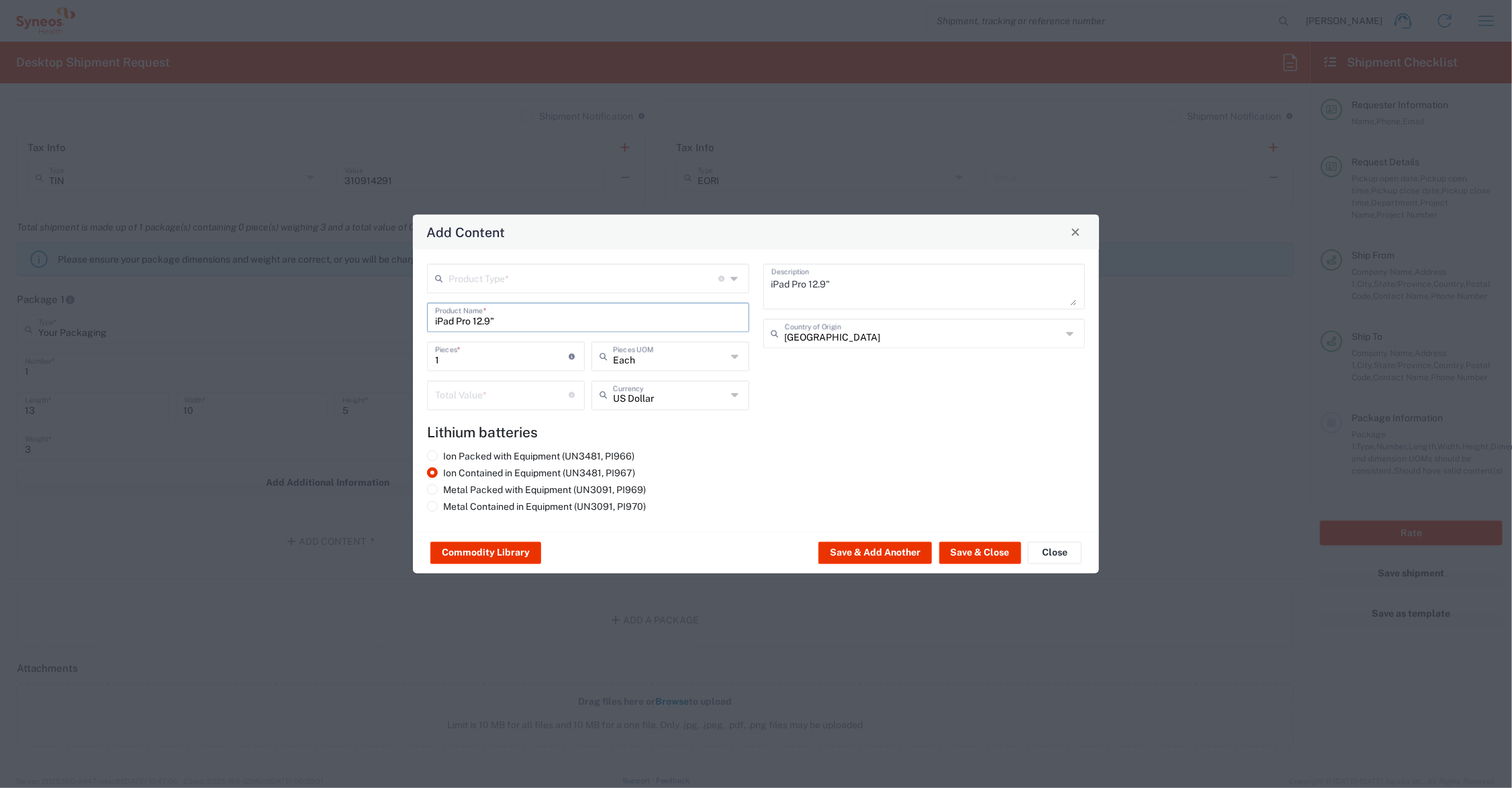
click at [502, 360] on input "1" at bounding box center [501, 354] width 134 height 23
click at [505, 394] on input "number" at bounding box center [501, 394] width 134 height 23
type input "800.00"
click at [548, 277] on input "text" at bounding box center [583, 276] width 270 height 23
click at [544, 326] on span "General Commodity" at bounding box center [589, 330] width 319 height 21
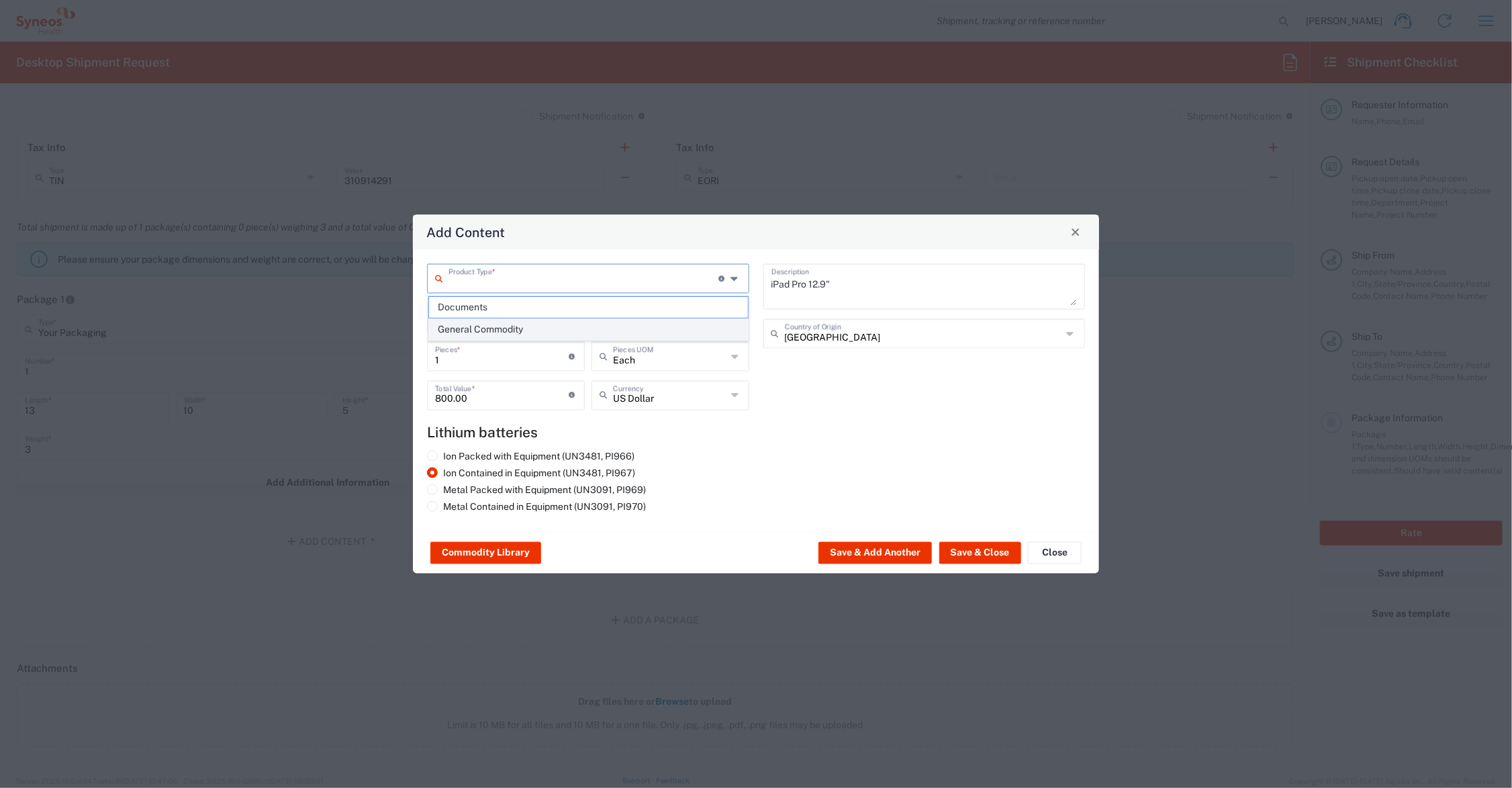
type input "General Commodity"
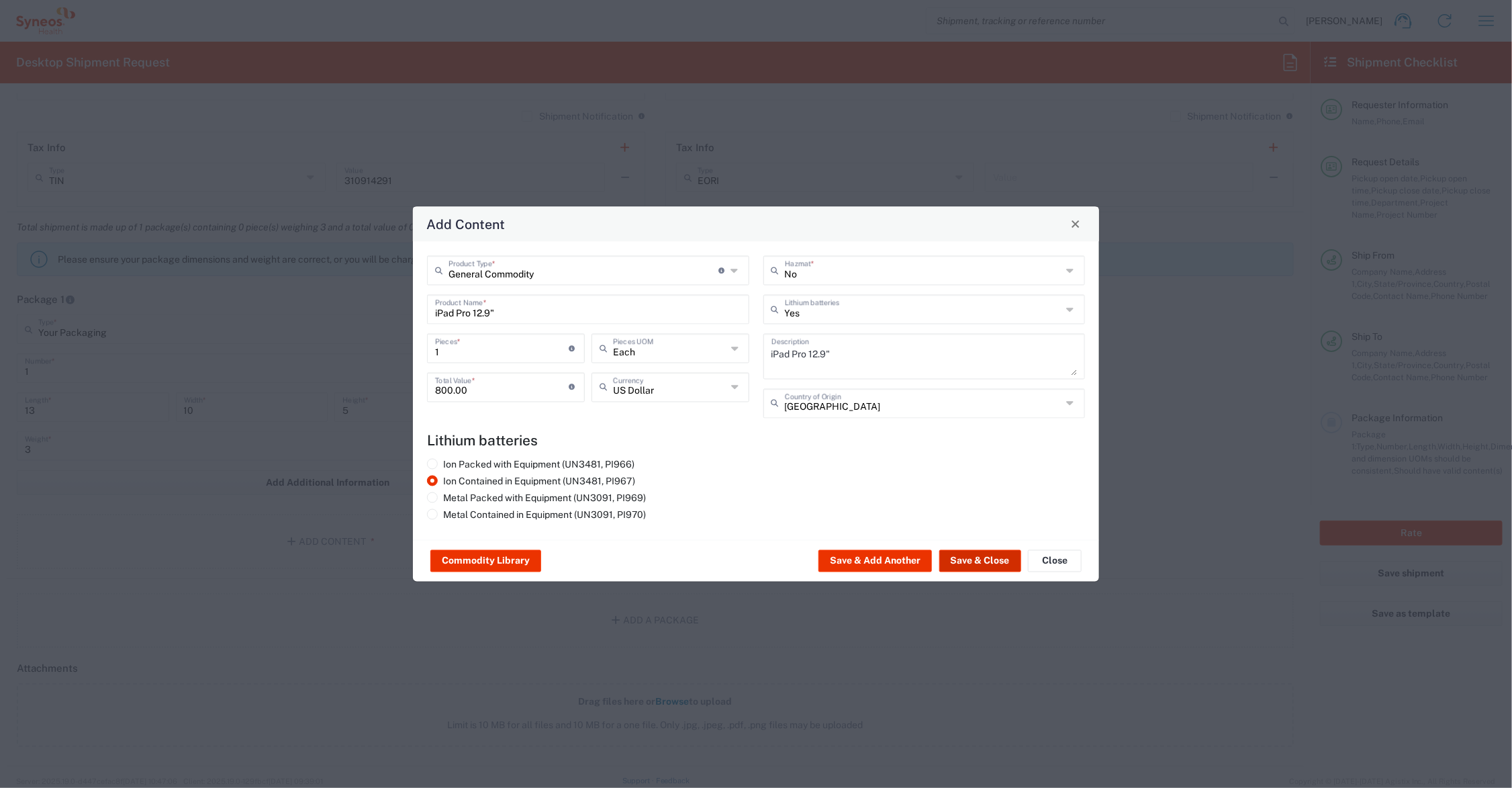
click at [992, 558] on button "Save & Close" at bounding box center [980, 561] width 82 height 22
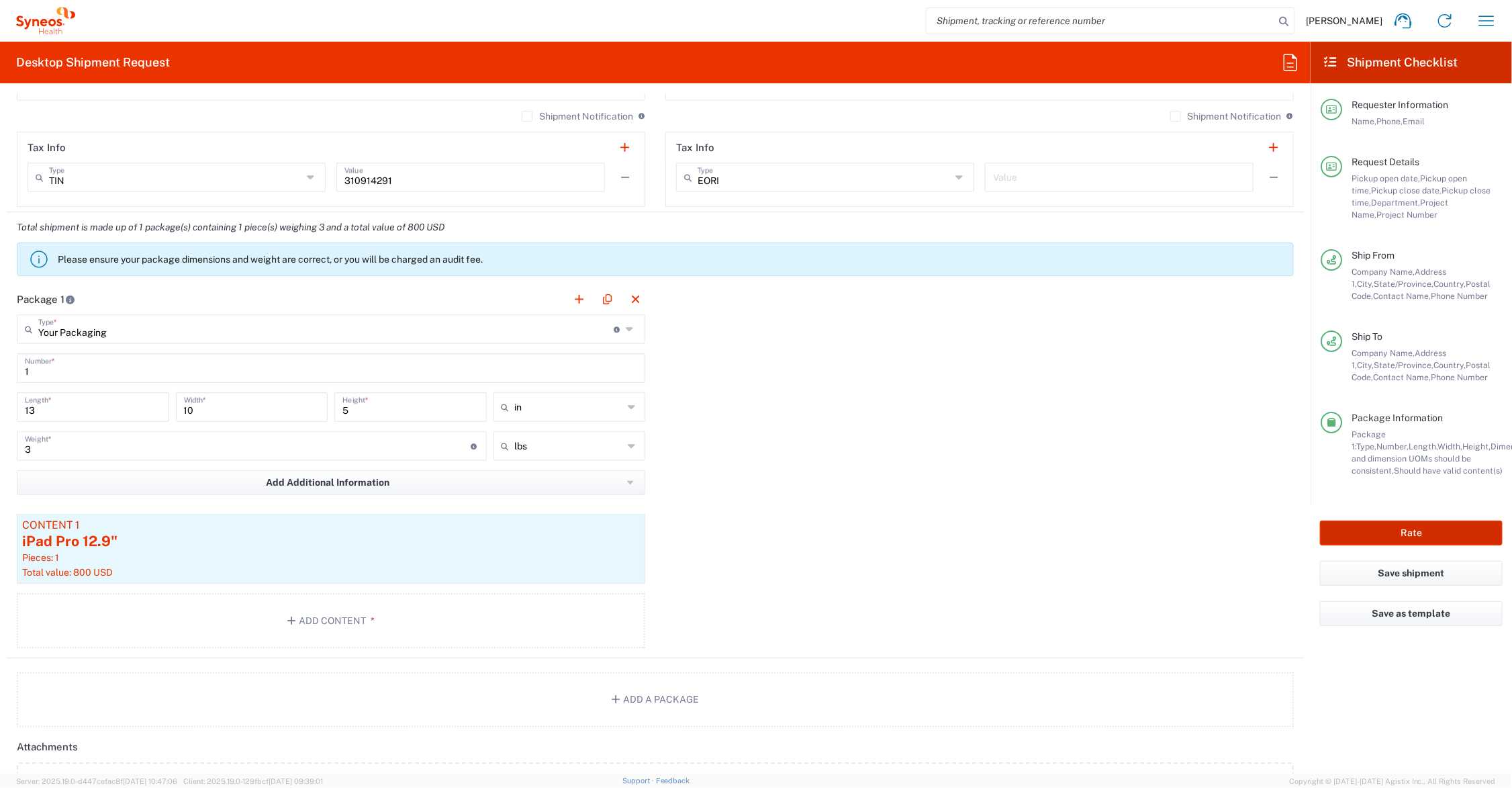
click at [1378, 533] on button "Rate" at bounding box center [1412, 533] width 182 height 24
type input "6156"
type input "GSWCO.NonClient.001908"
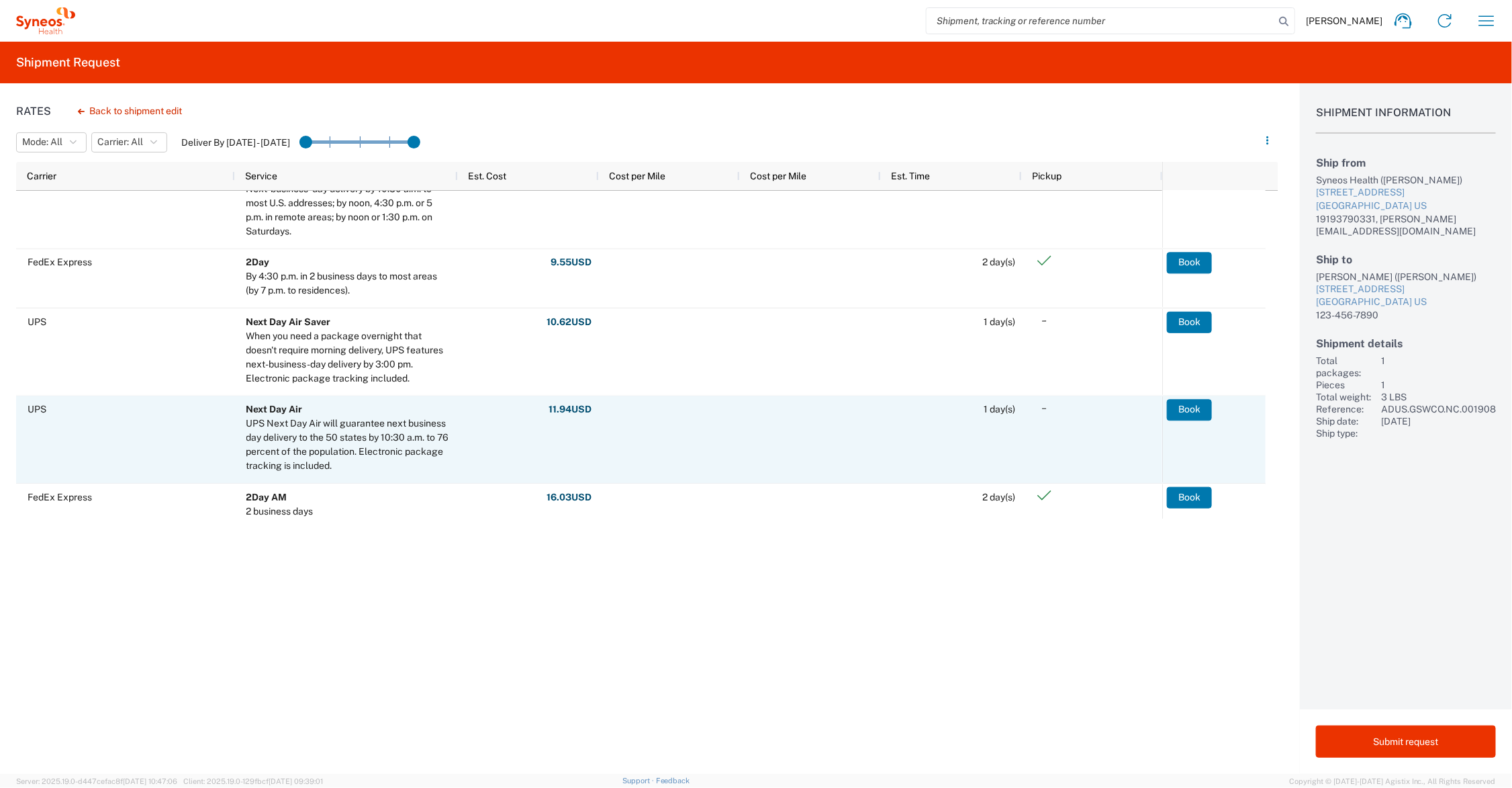
scroll to position [503, 0]
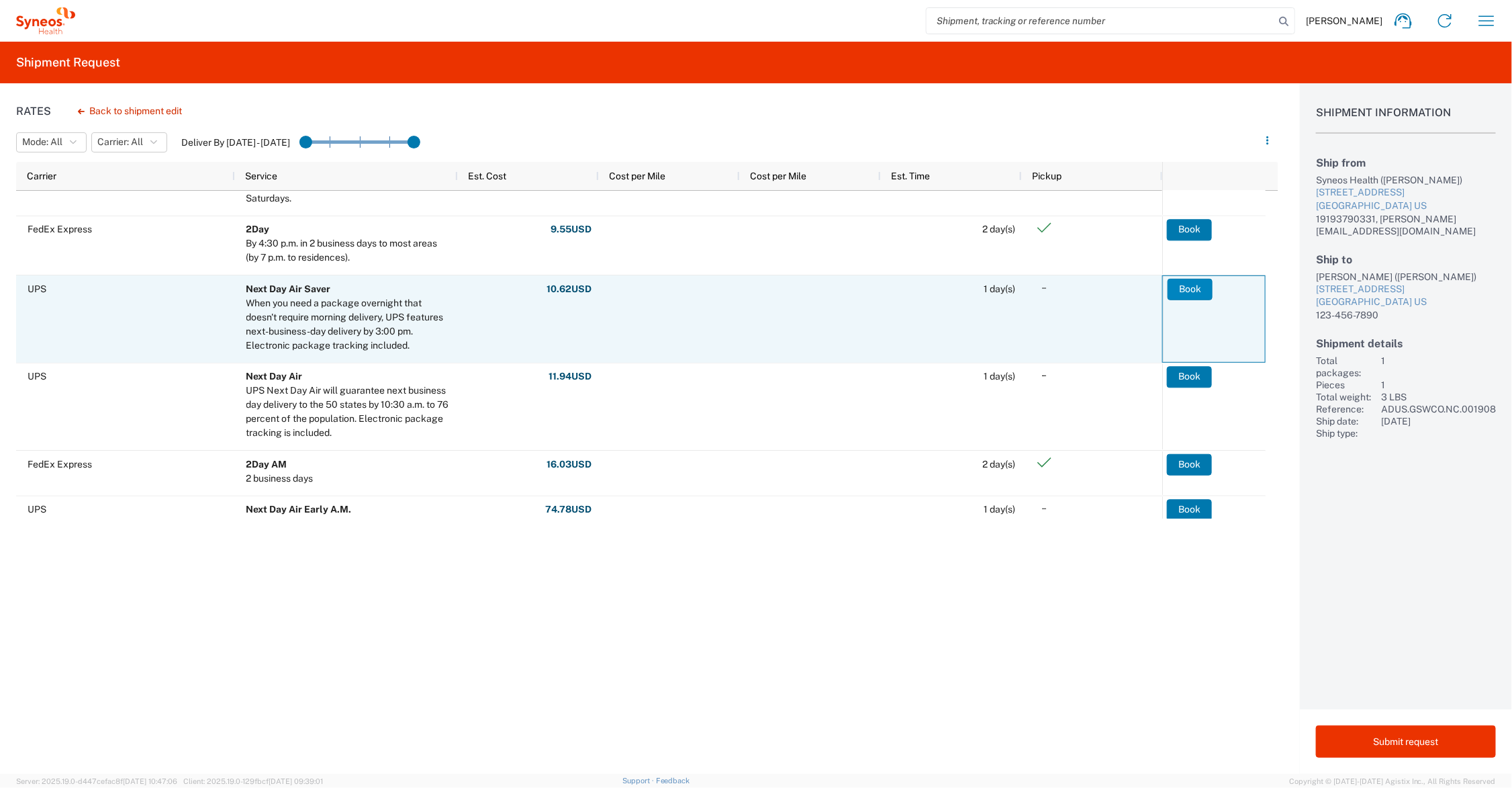
click at [1196, 286] on button "Book" at bounding box center [1190, 289] width 45 height 22
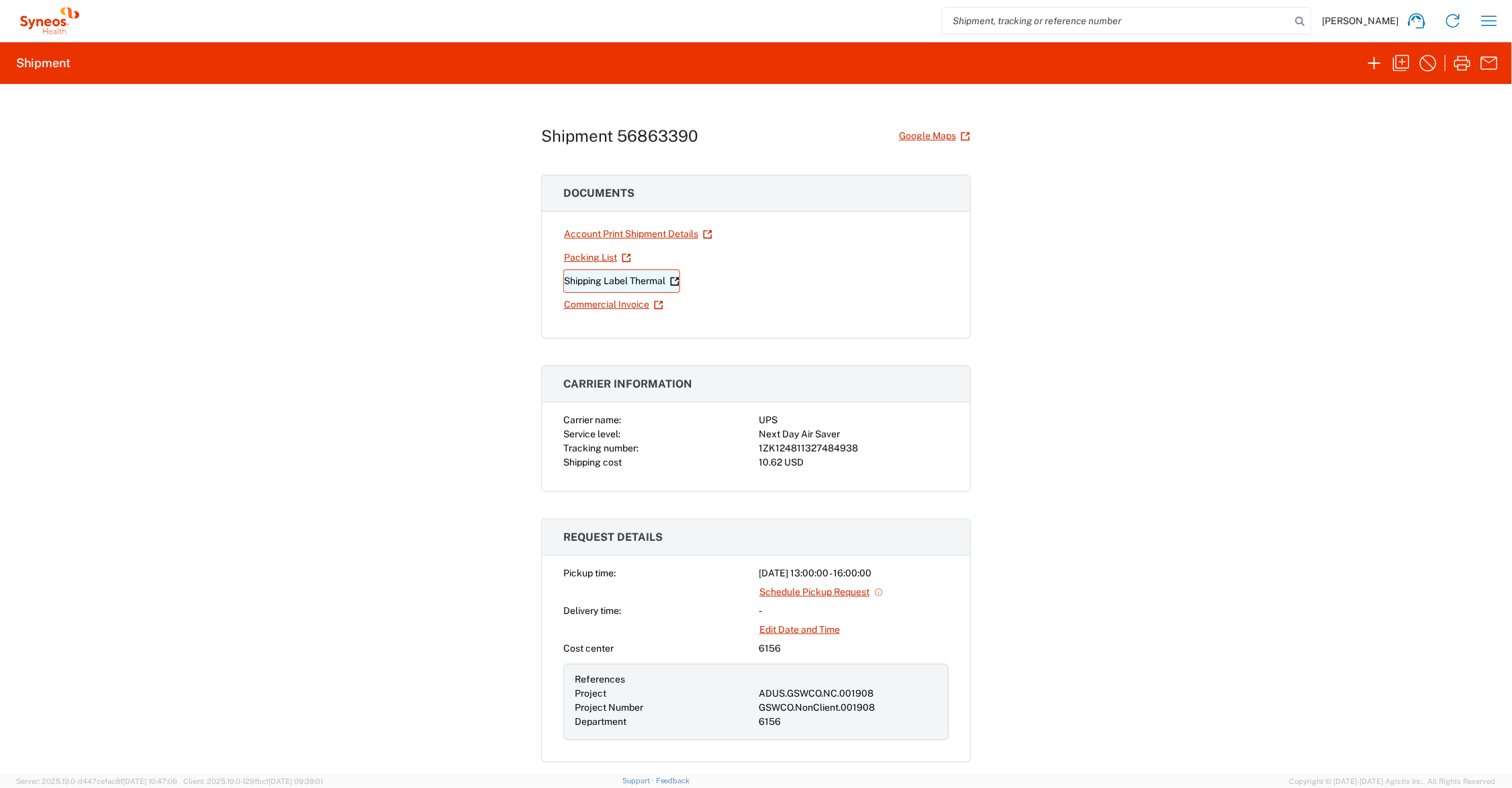
click at [614, 282] on link "Shipping Label Thermal" at bounding box center [622, 281] width 116 height 23
